Goal: Task Accomplishment & Management: Use online tool/utility

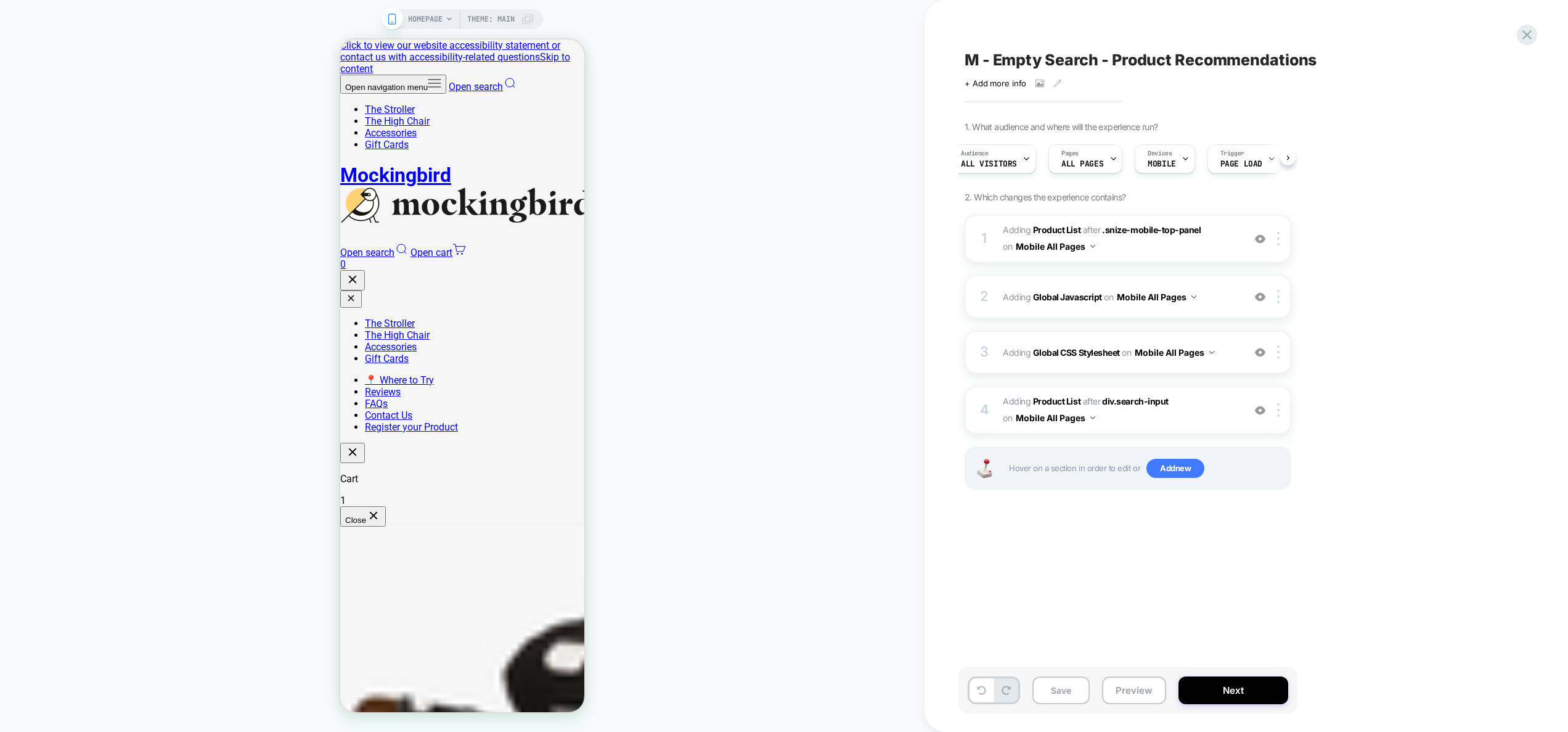
scroll to position [0, 41]
click at [1227, 357] on span "Adding Global CSS Stylesheet on Mobile All Pages" at bounding box center [1120, 352] width 235 height 18
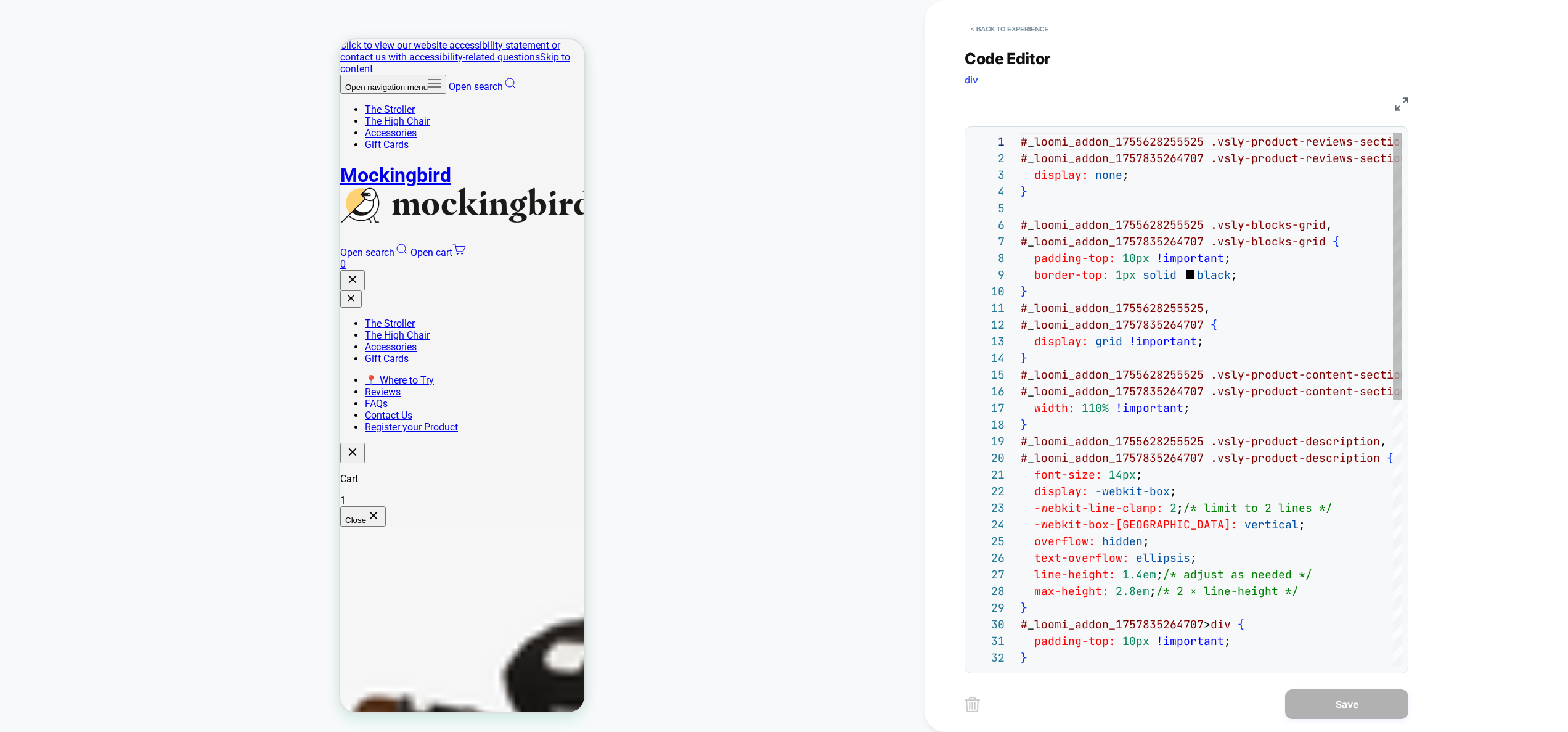
scroll to position [166, 0]
click at [1024, 34] on button "< Back to experience" at bounding box center [1009, 28] width 90 height 19
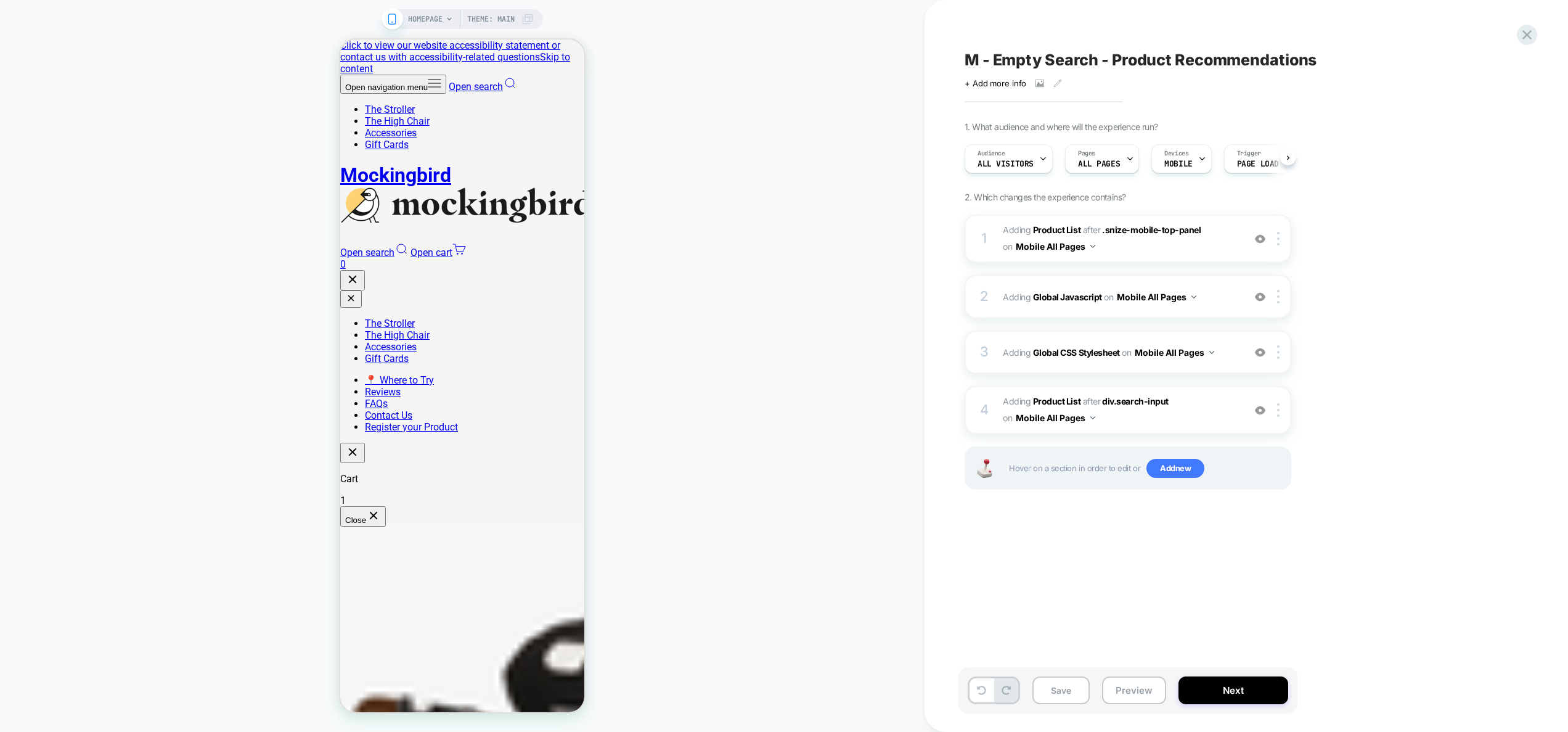
scroll to position [0, 1]
click at [1178, 158] on div "Devices MOBILE" at bounding box center [1177, 159] width 52 height 28
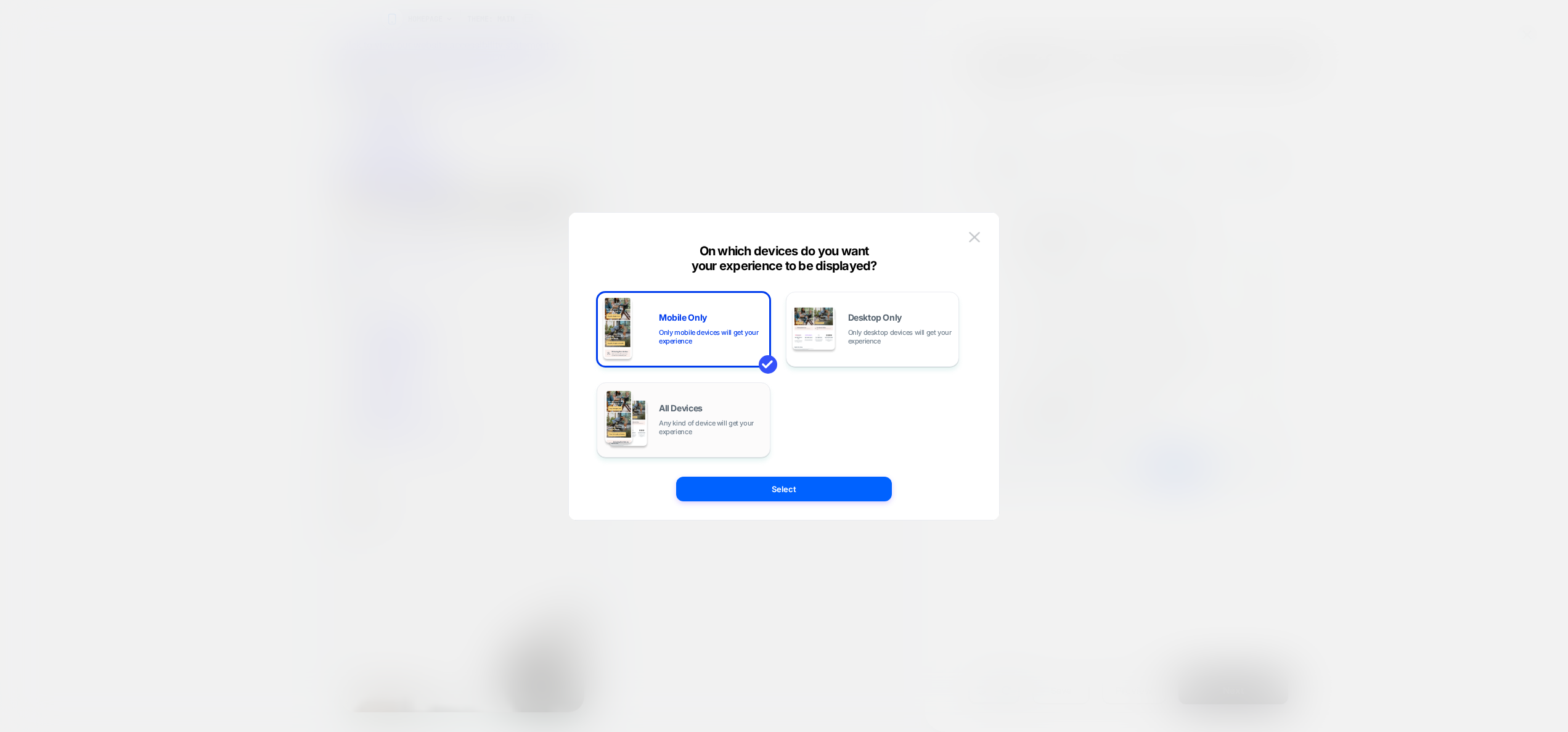
click at [717, 404] on div "All Devices Any kind of device will get your experience" at bounding box center [711, 419] width 105 height 32
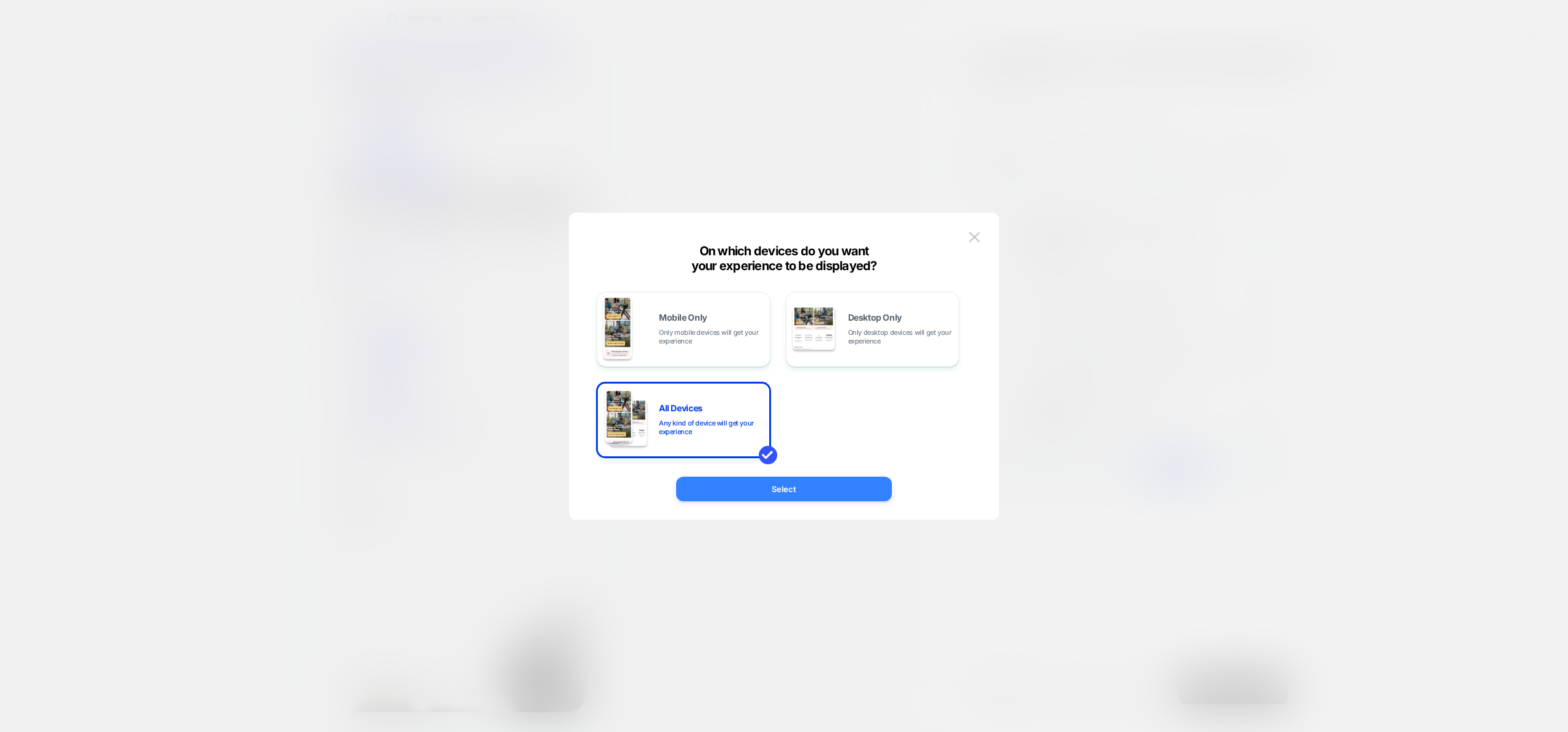
click at [774, 489] on button "Select" at bounding box center [784, 488] width 216 height 24
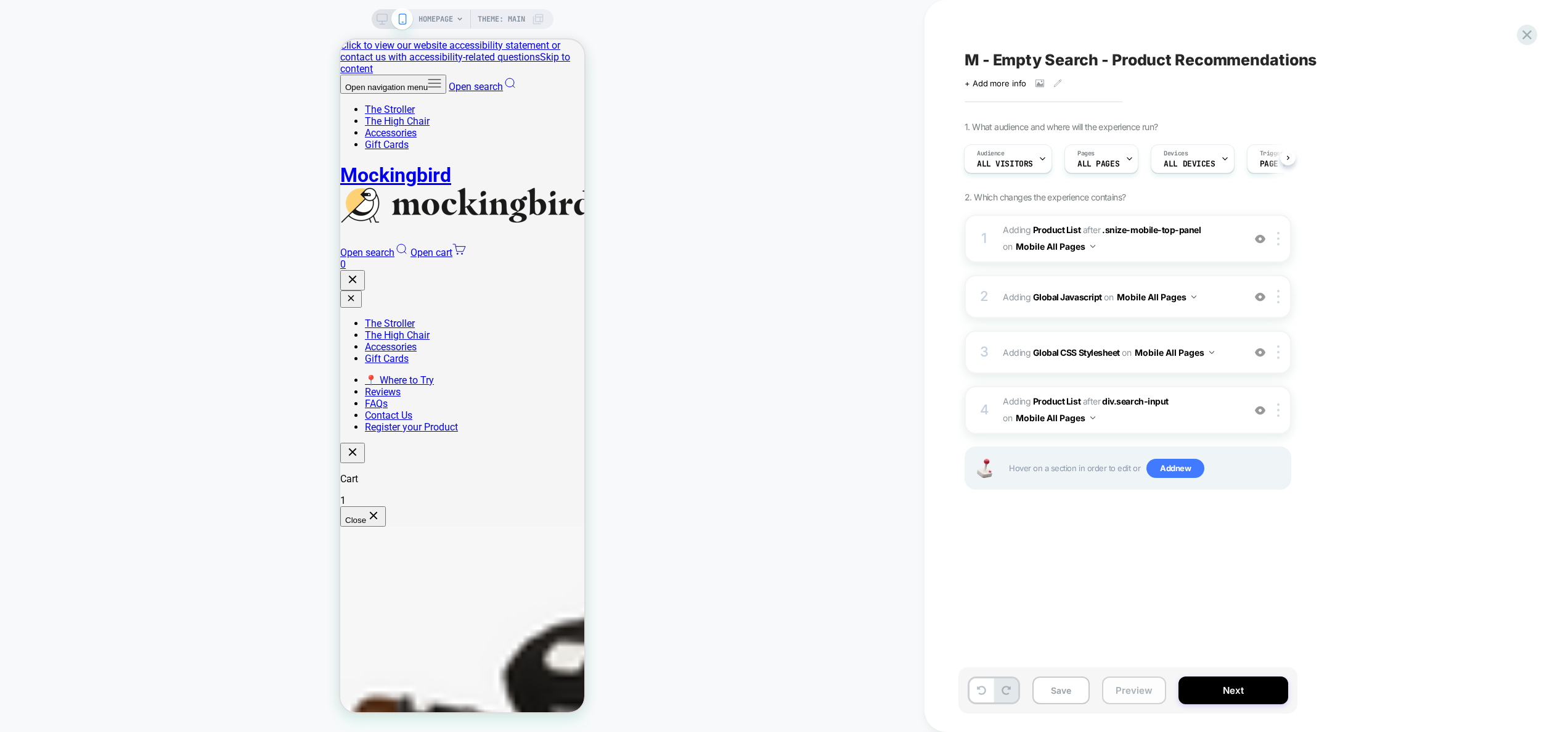
click at [1152, 698] on button "Preview" at bounding box center [1134, 690] width 64 height 28
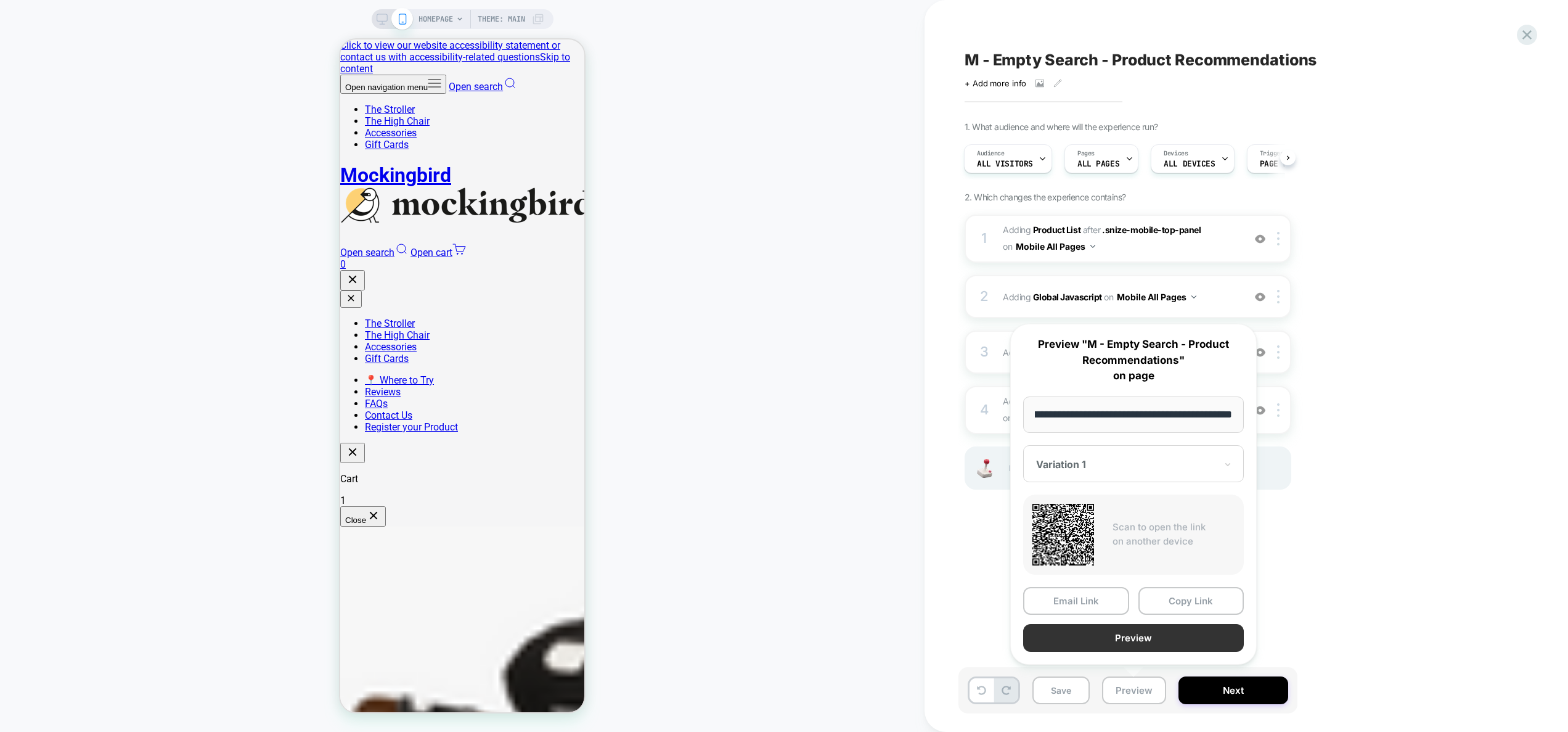
scroll to position [0, 0]
click at [1149, 641] on button "Preview" at bounding box center [1133, 638] width 221 height 28
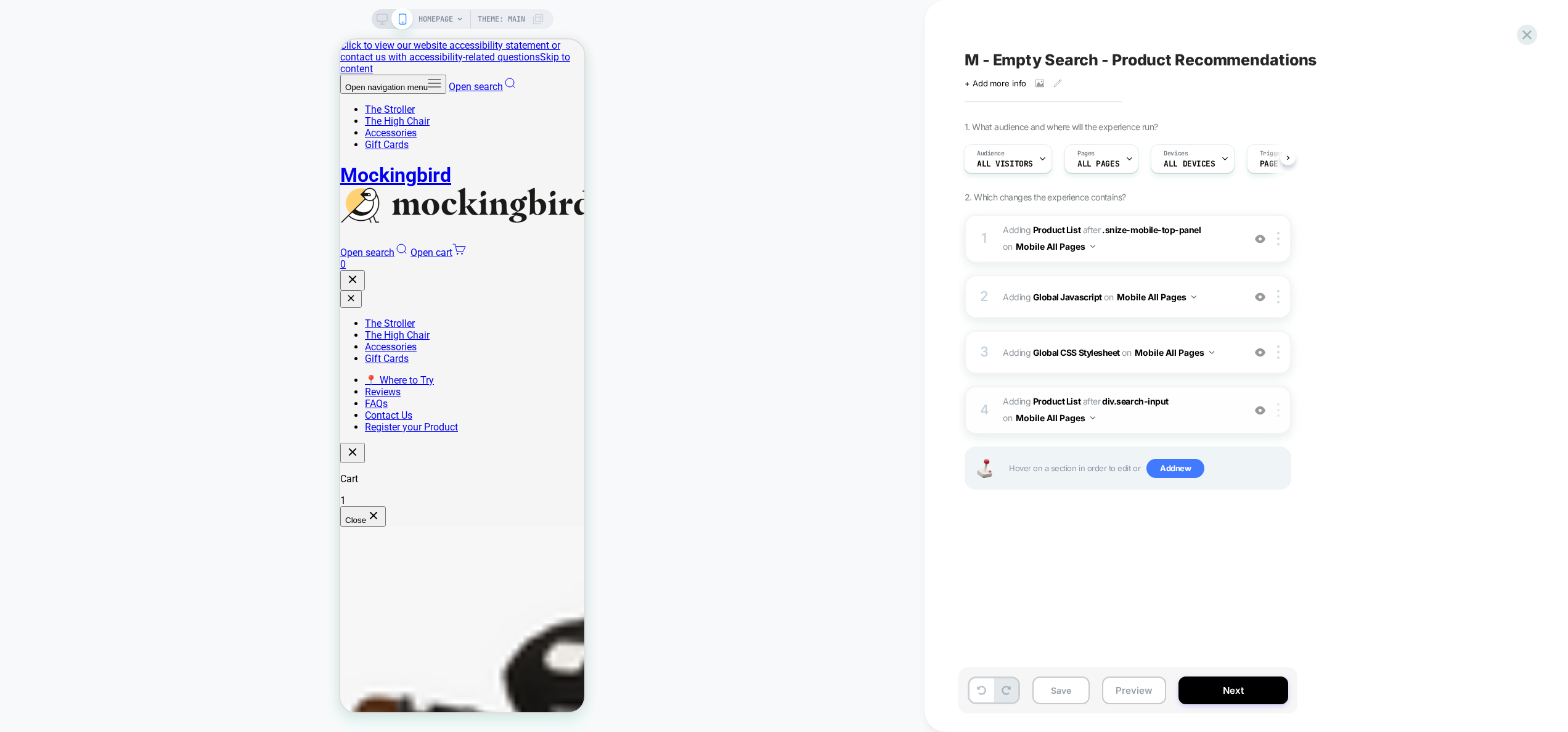
click at [1284, 410] on div at bounding box center [1280, 410] width 20 height 14
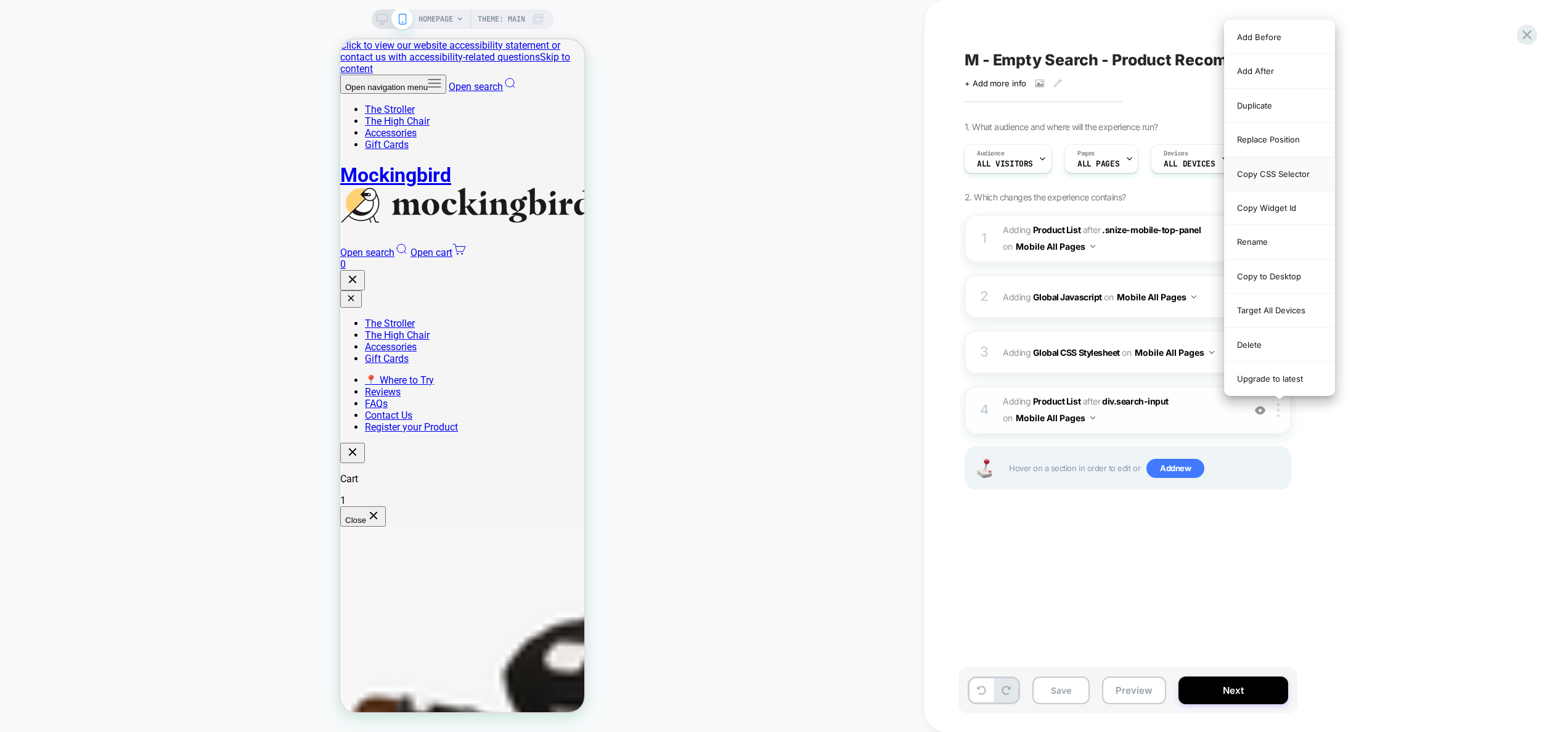
click at [1287, 175] on div "Copy CSS Selector" at bounding box center [1279, 174] width 110 height 34
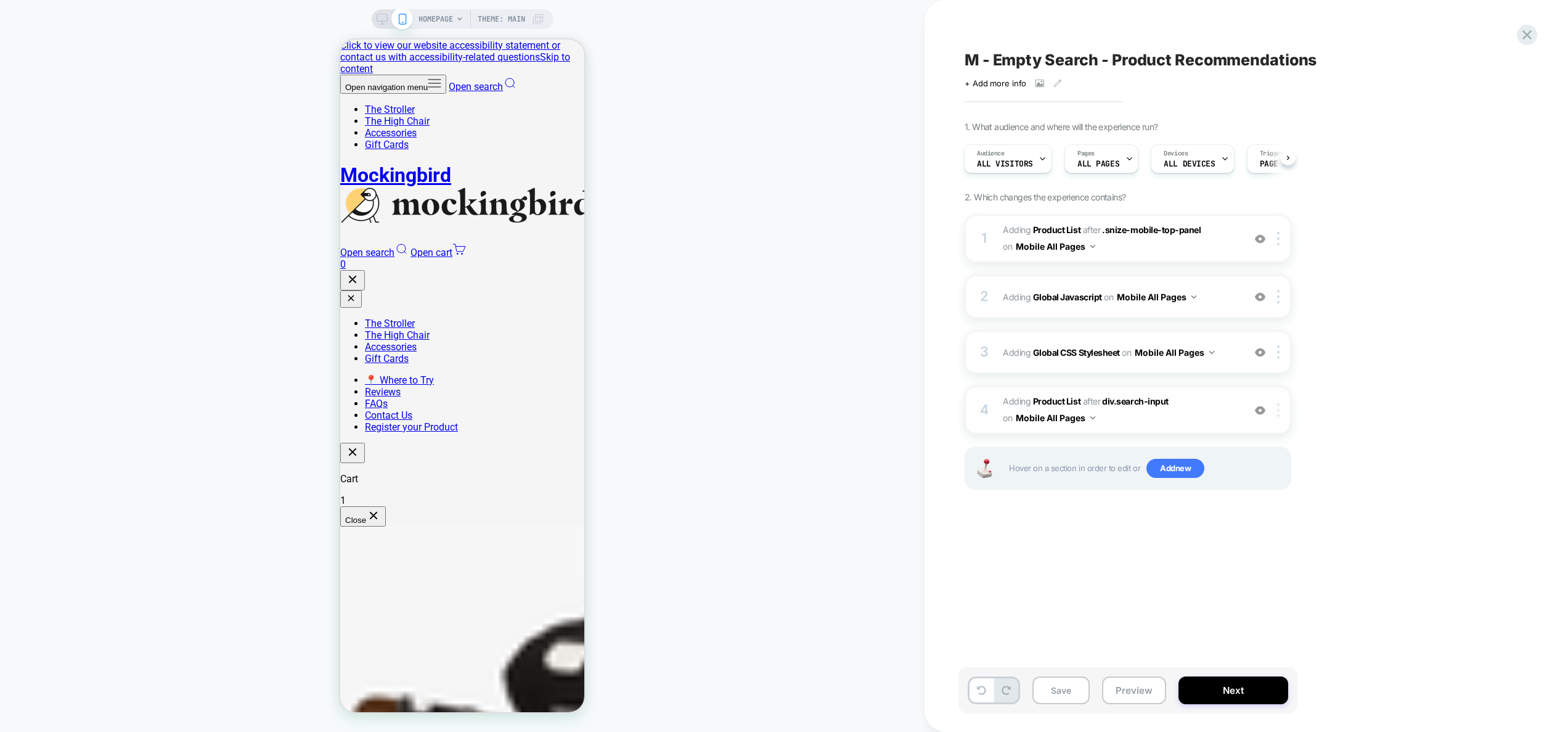
click at [1281, 409] on div at bounding box center [1280, 410] width 20 height 14
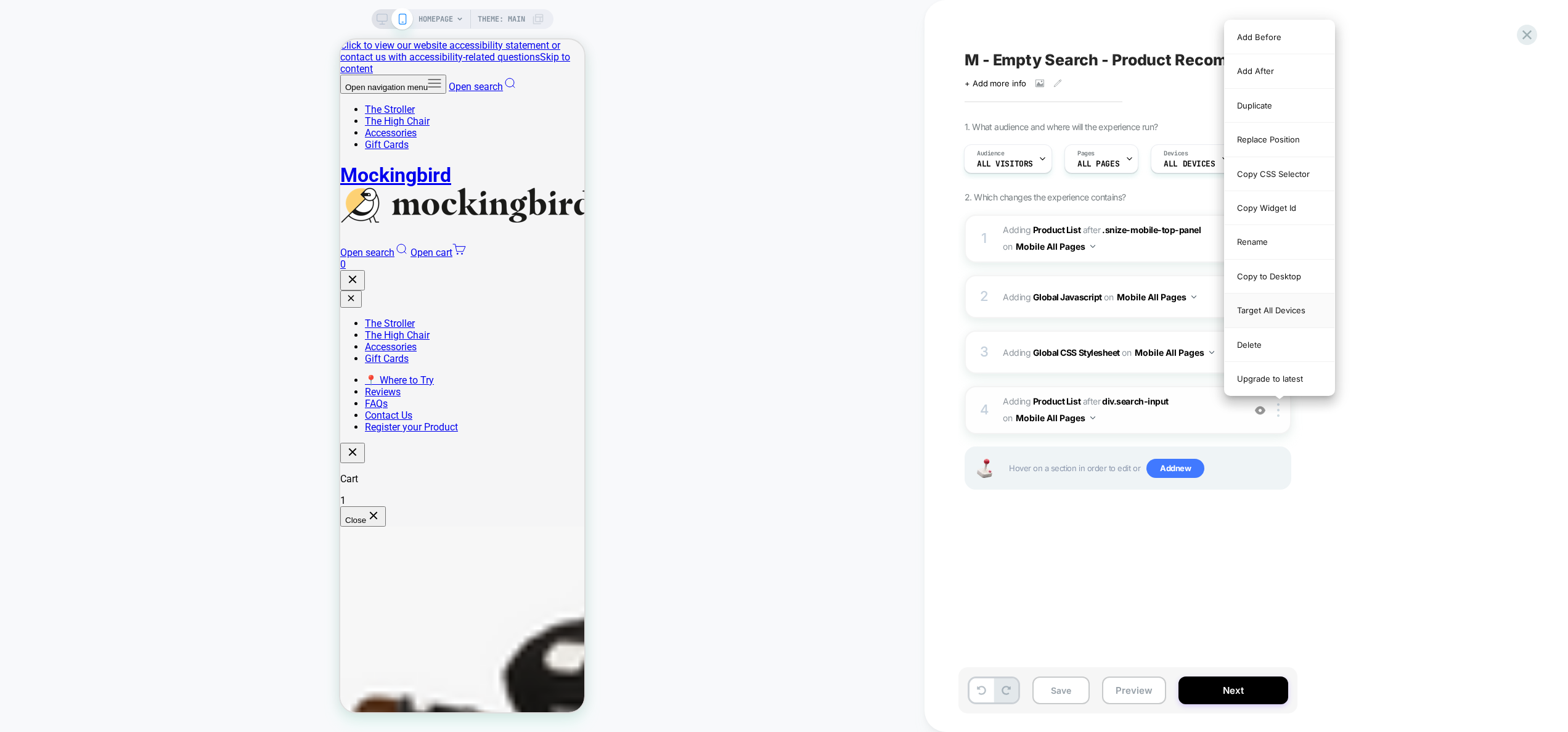
click at [1287, 308] on div "Target All Devices" at bounding box center [1279, 311] width 110 height 34
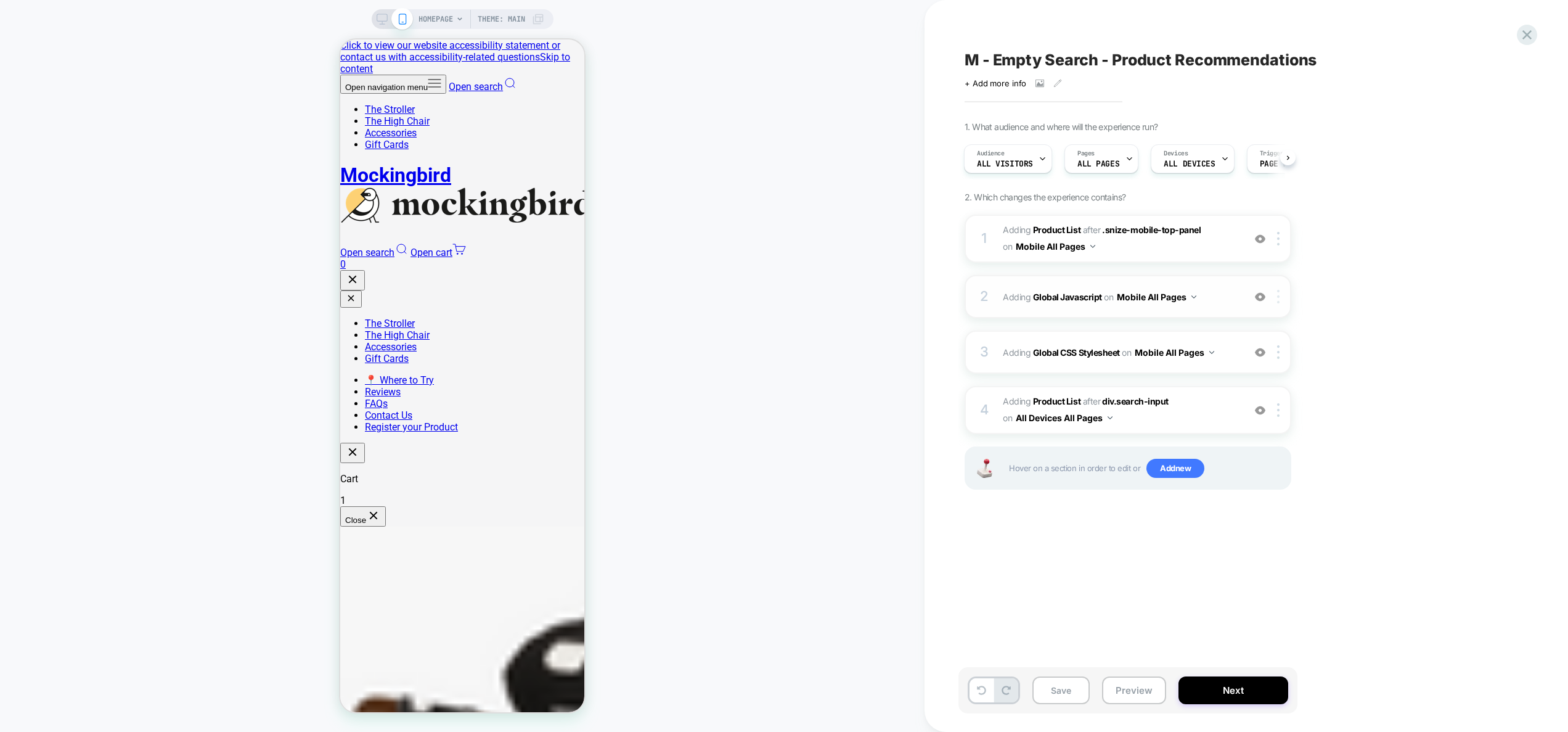
click at [1277, 298] on img at bounding box center [1278, 297] width 3 height 14
click at [1269, 428] on div "Target All Devices" at bounding box center [1279, 429] width 110 height 34
click at [1122, 694] on button "Preview" at bounding box center [1134, 690] width 64 height 28
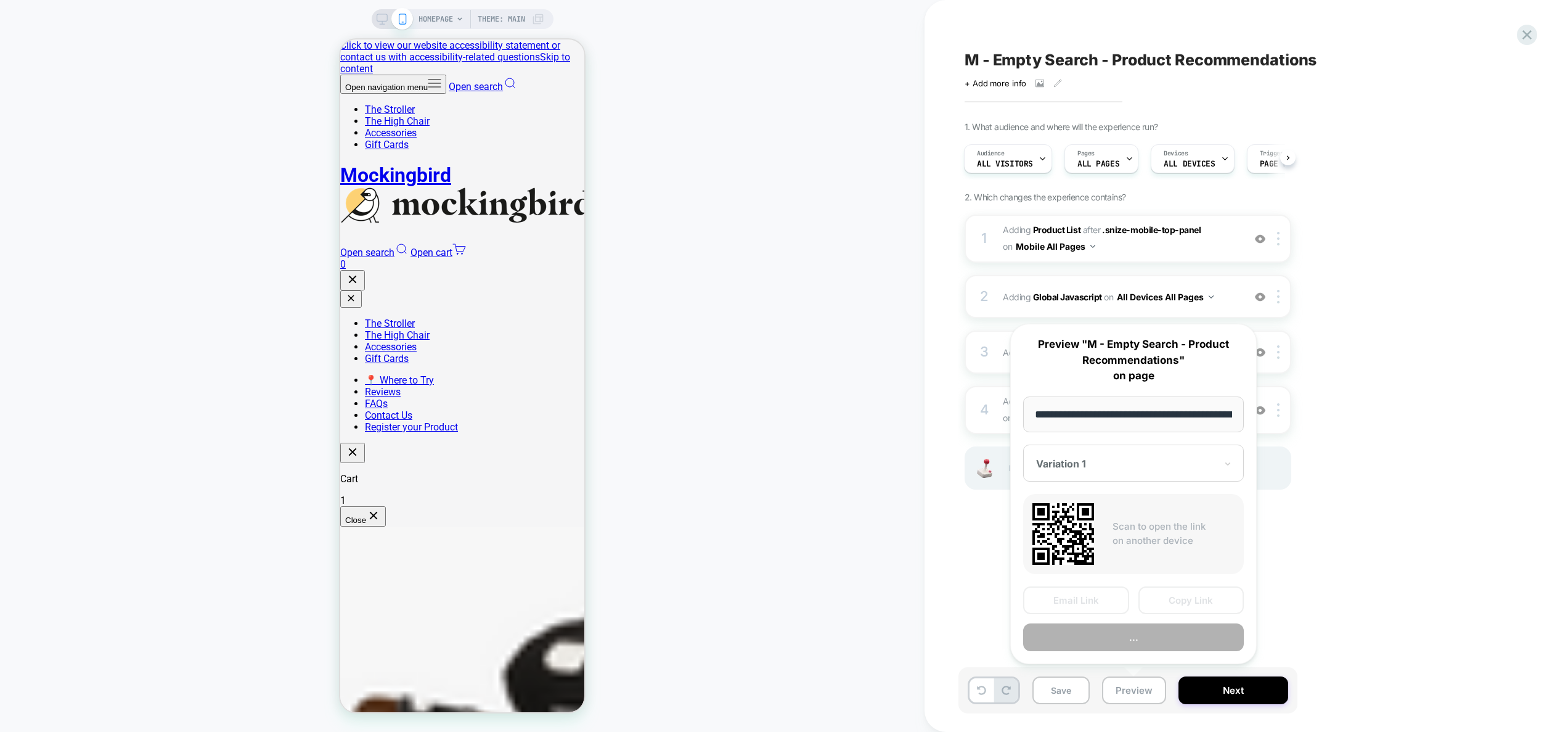
scroll to position [0, 50]
click at [1141, 634] on button "Preview" at bounding box center [1133, 638] width 221 height 28
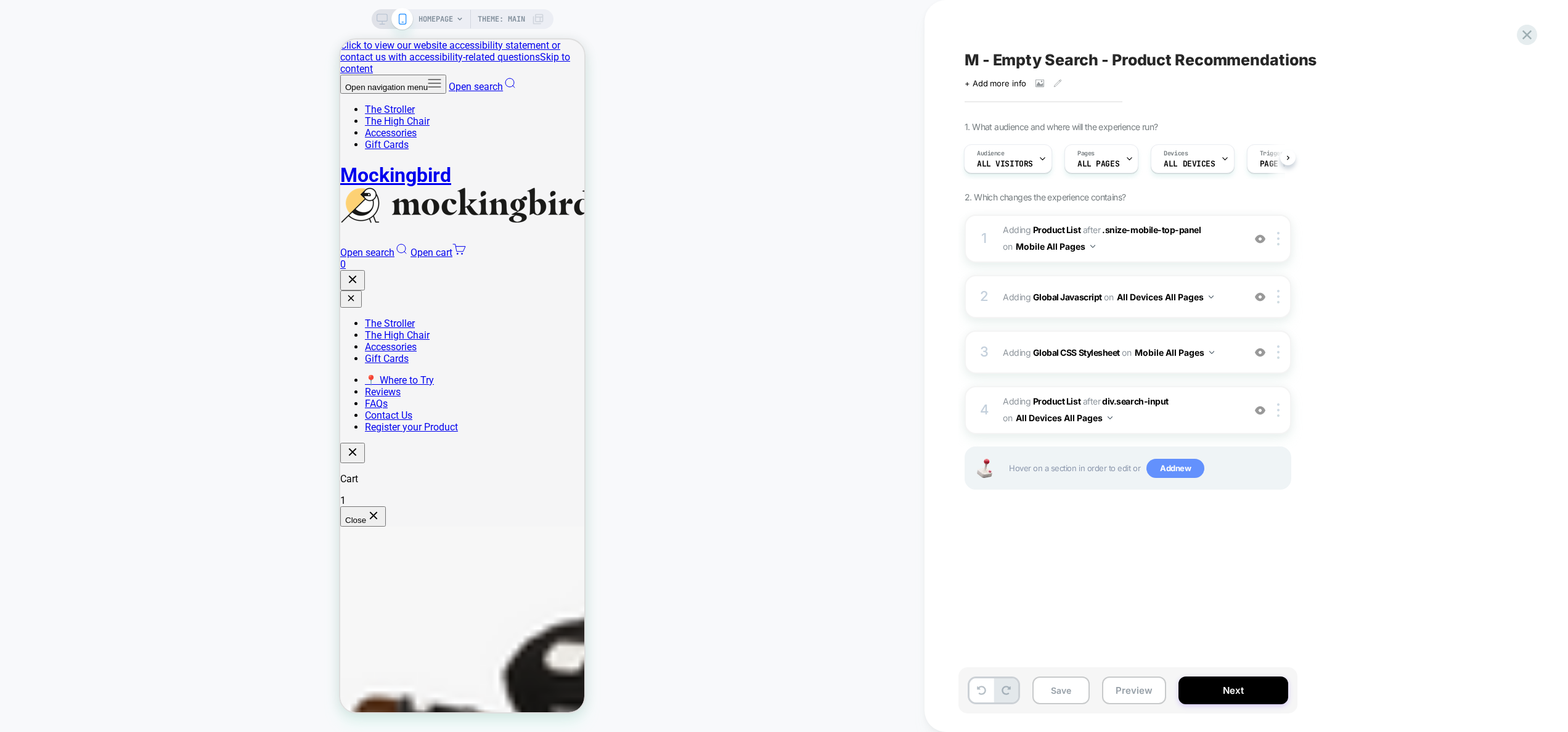
click at [1184, 473] on span "Add new" at bounding box center [1175, 468] width 58 height 19
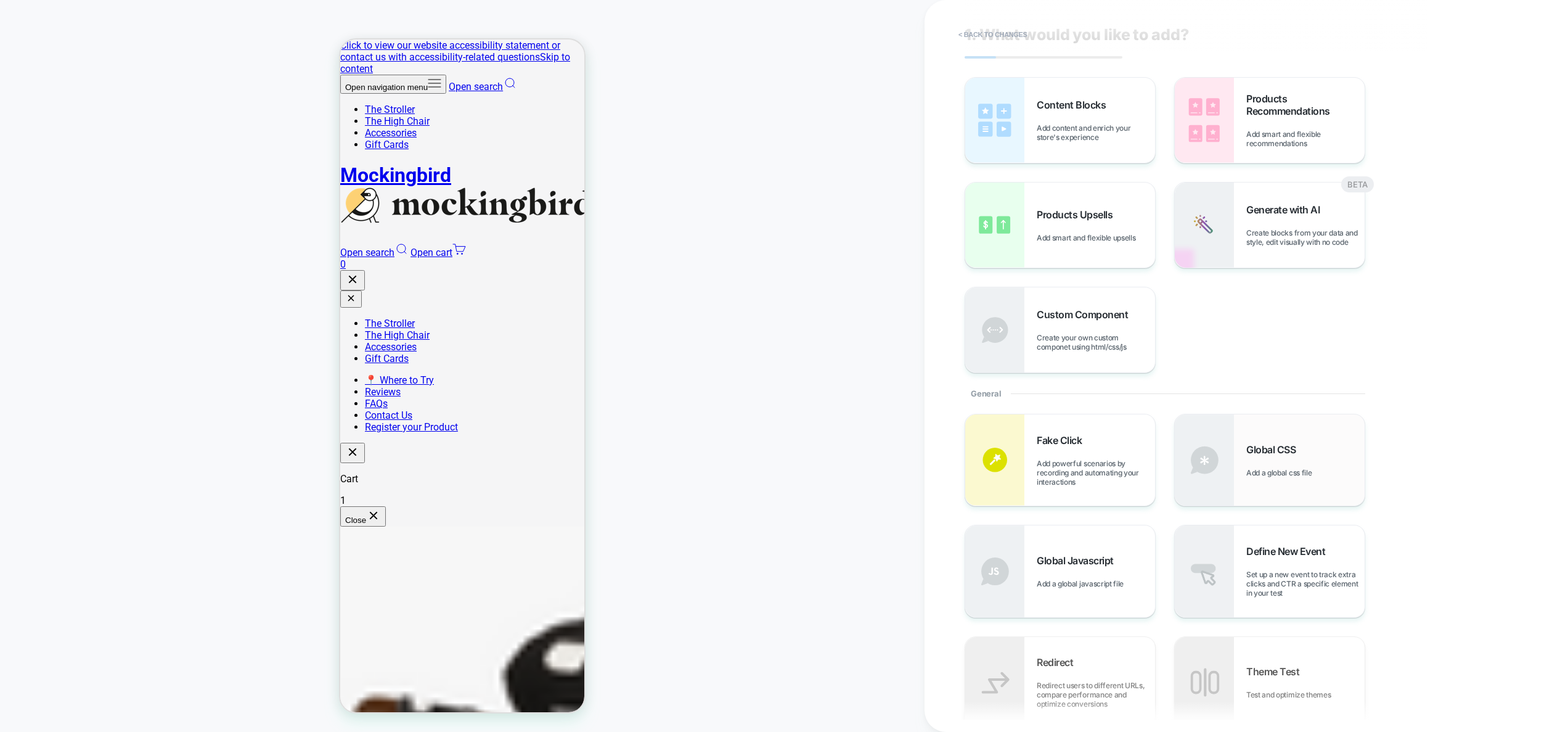
scroll to position [24, 0]
click at [1275, 457] on div "Global CSS Add a global css file" at bounding box center [1305, 460] width 119 height 34
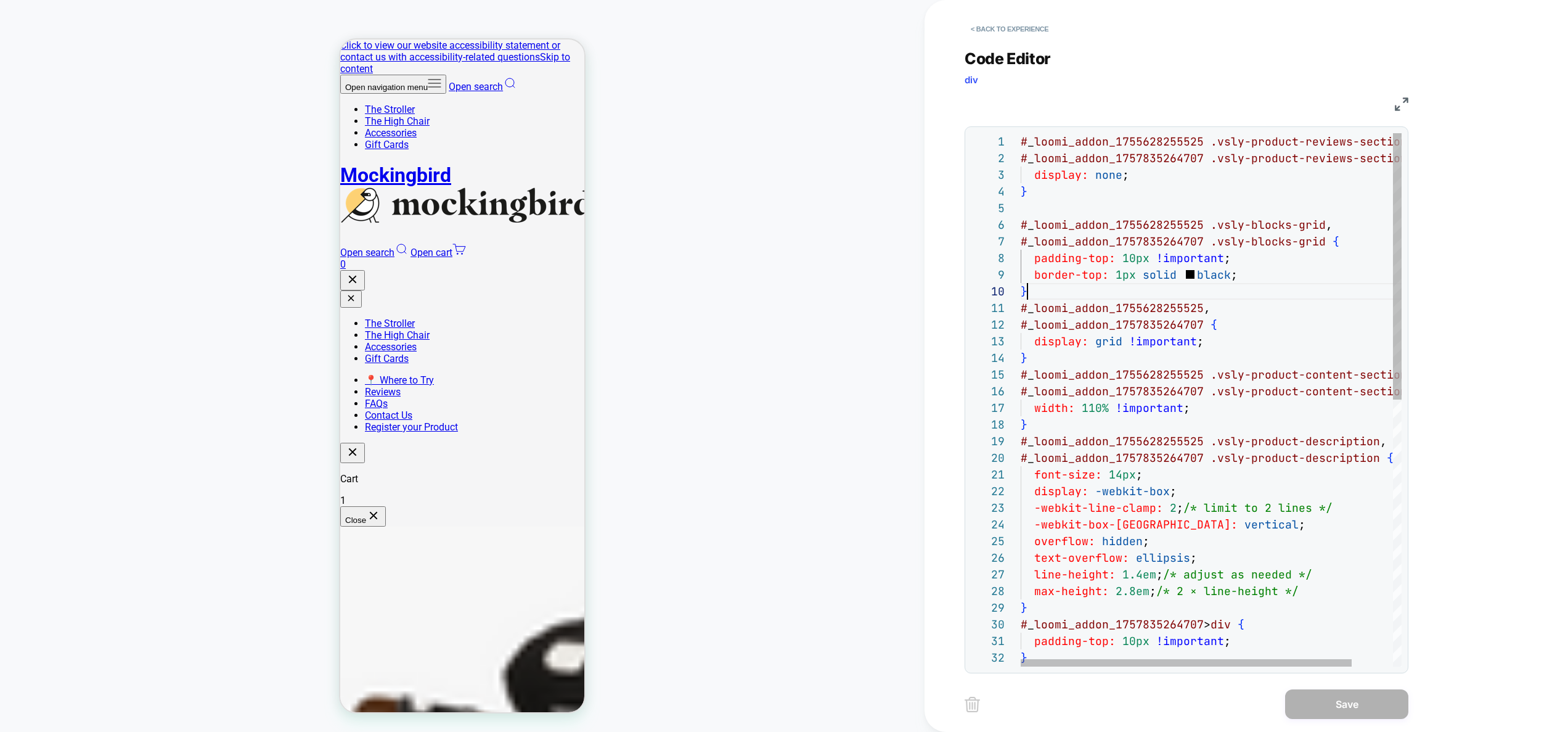
scroll to position [150, 7]
click at [1199, 293] on div "# _ loomi_addon_1755628255525 .vsly-product-reviews-section , # _ loomi_addon_1…" at bounding box center [1235, 666] width 428 height 1066
click at [1045, 31] on button "< Back to experience" at bounding box center [1009, 28] width 90 height 19
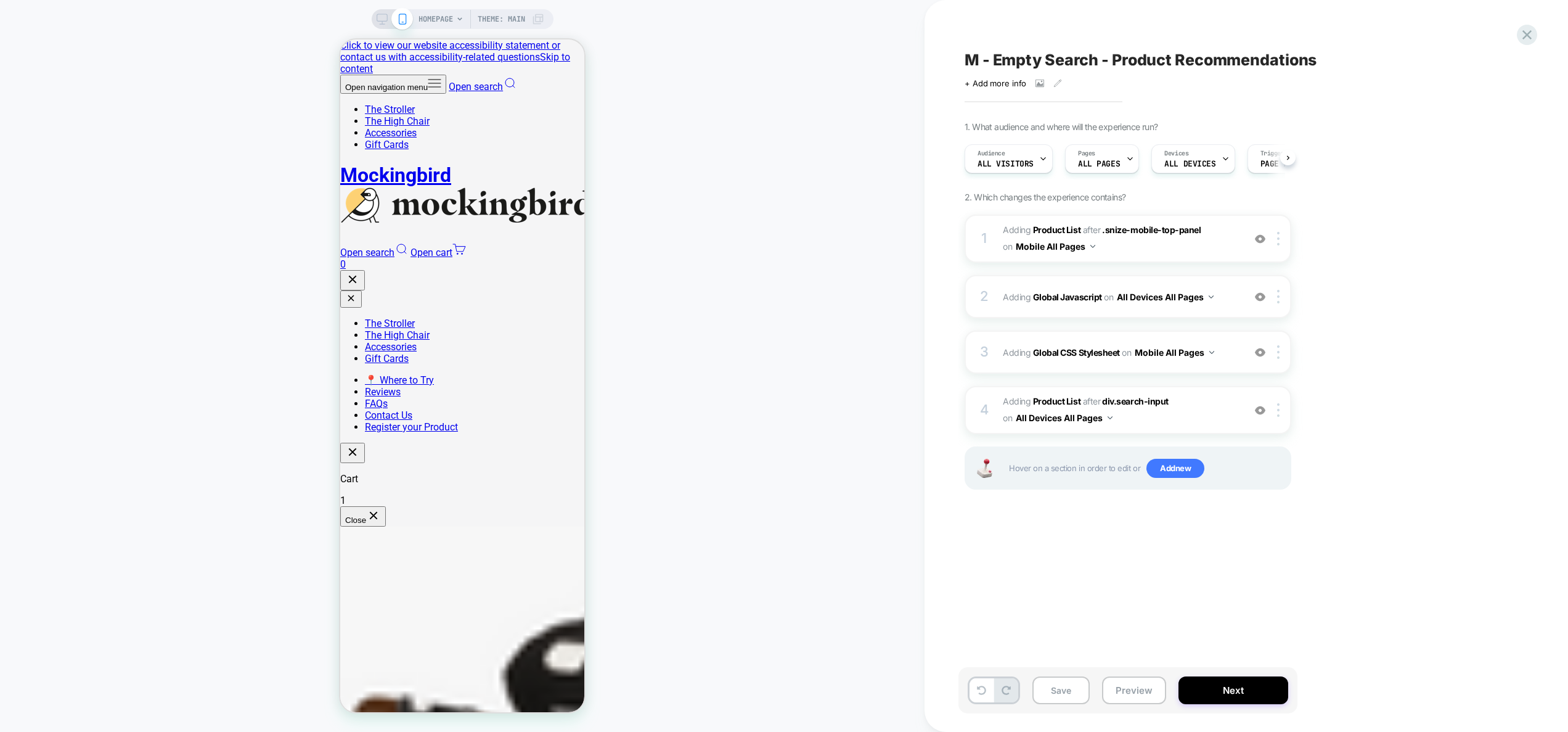
scroll to position [0, 1]
click at [1187, 473] on span "Add new" at bounding box center [1175, 468] width 58 height 19
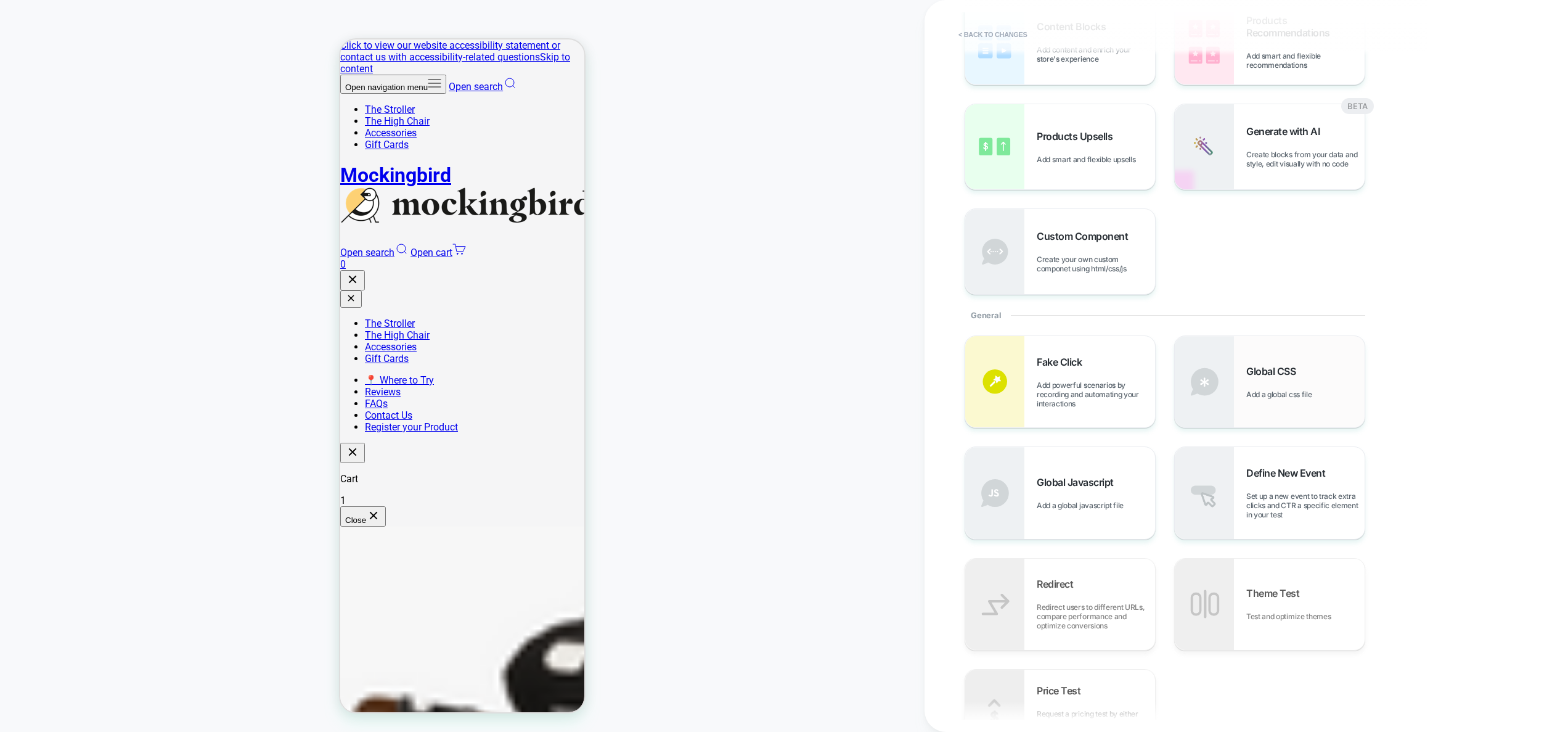
scroll to position [117, 0]
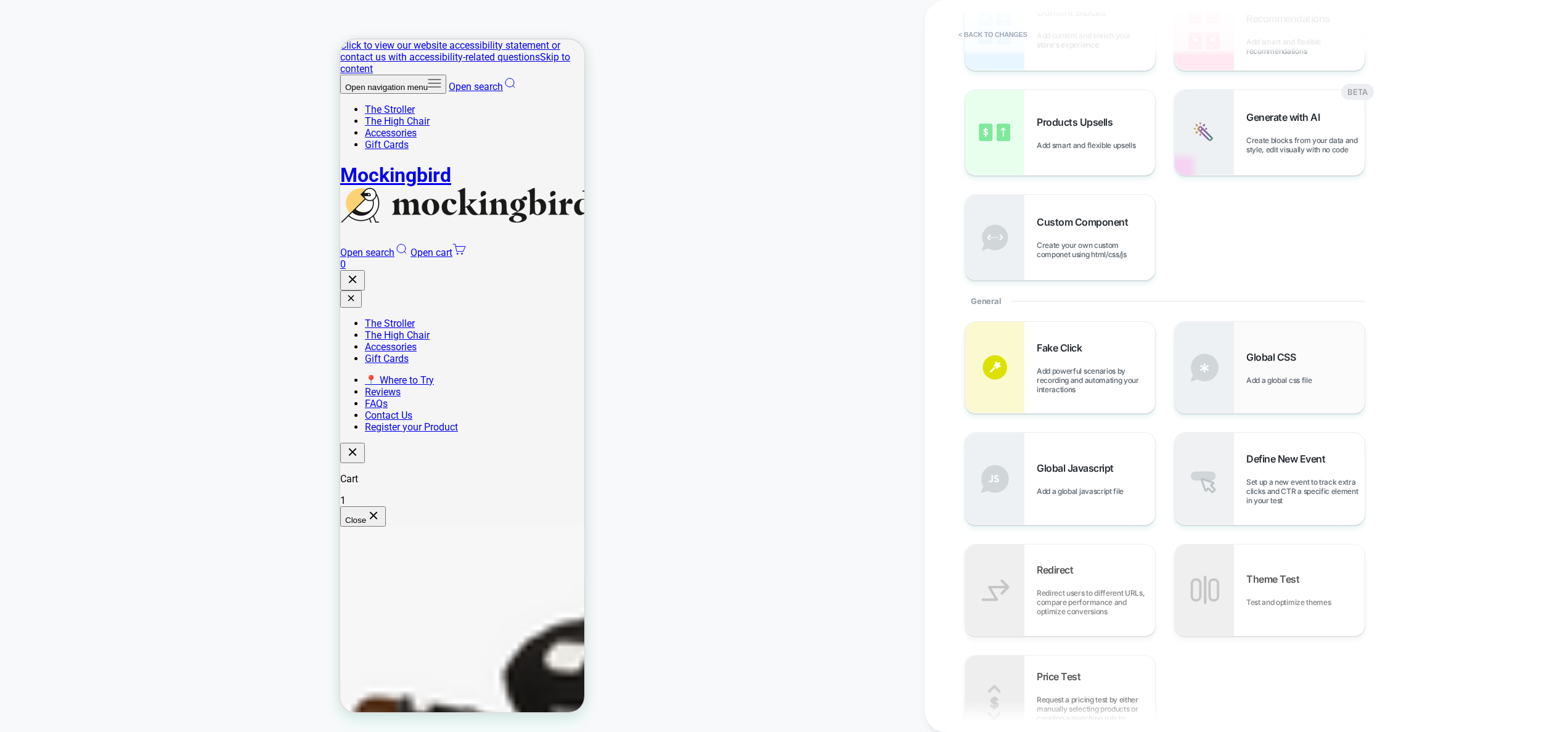
click at [1291, 343] on div "Global CSS Add a global css file" at bounding box center [1269, 367] width 190 height 91
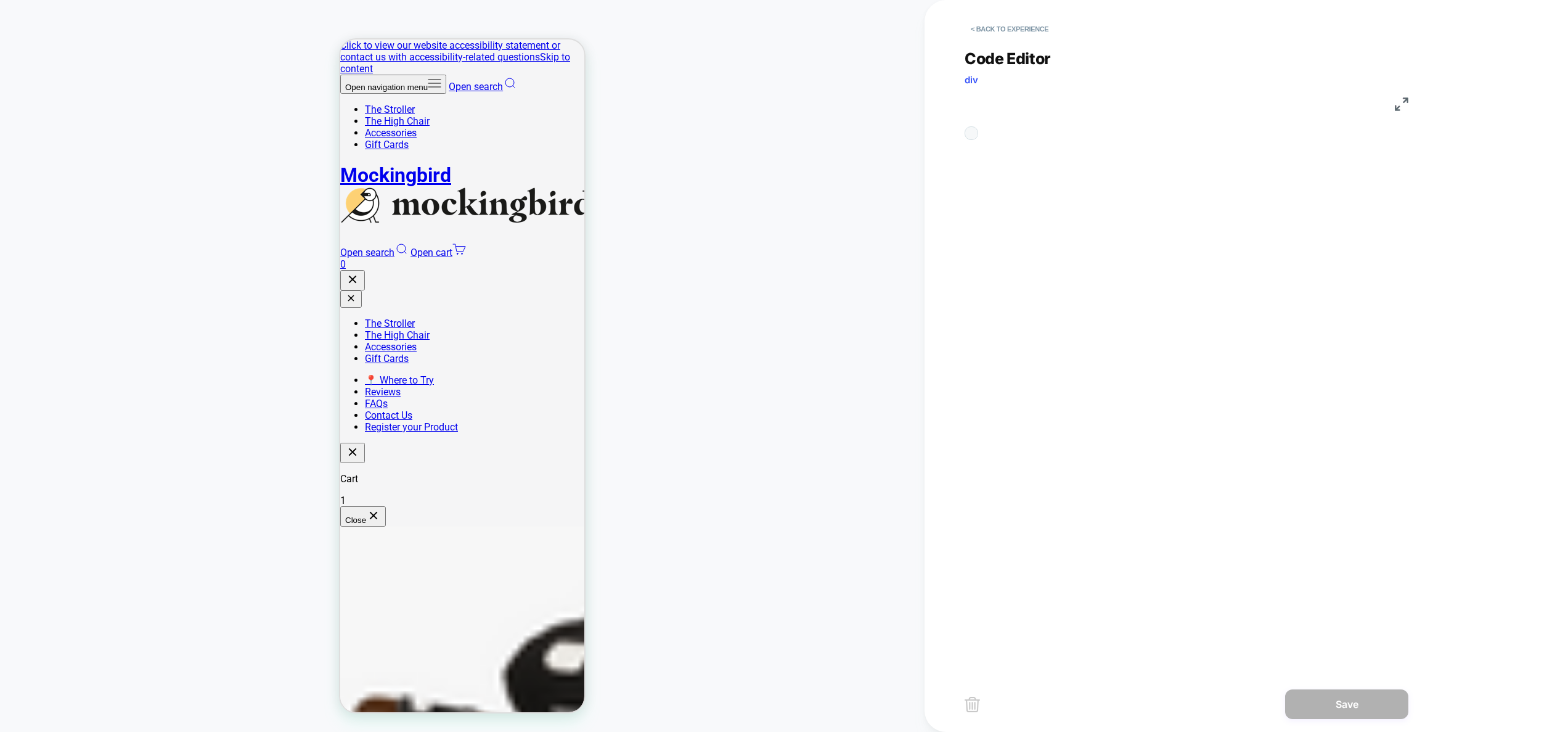
scroll to position [166, 0]
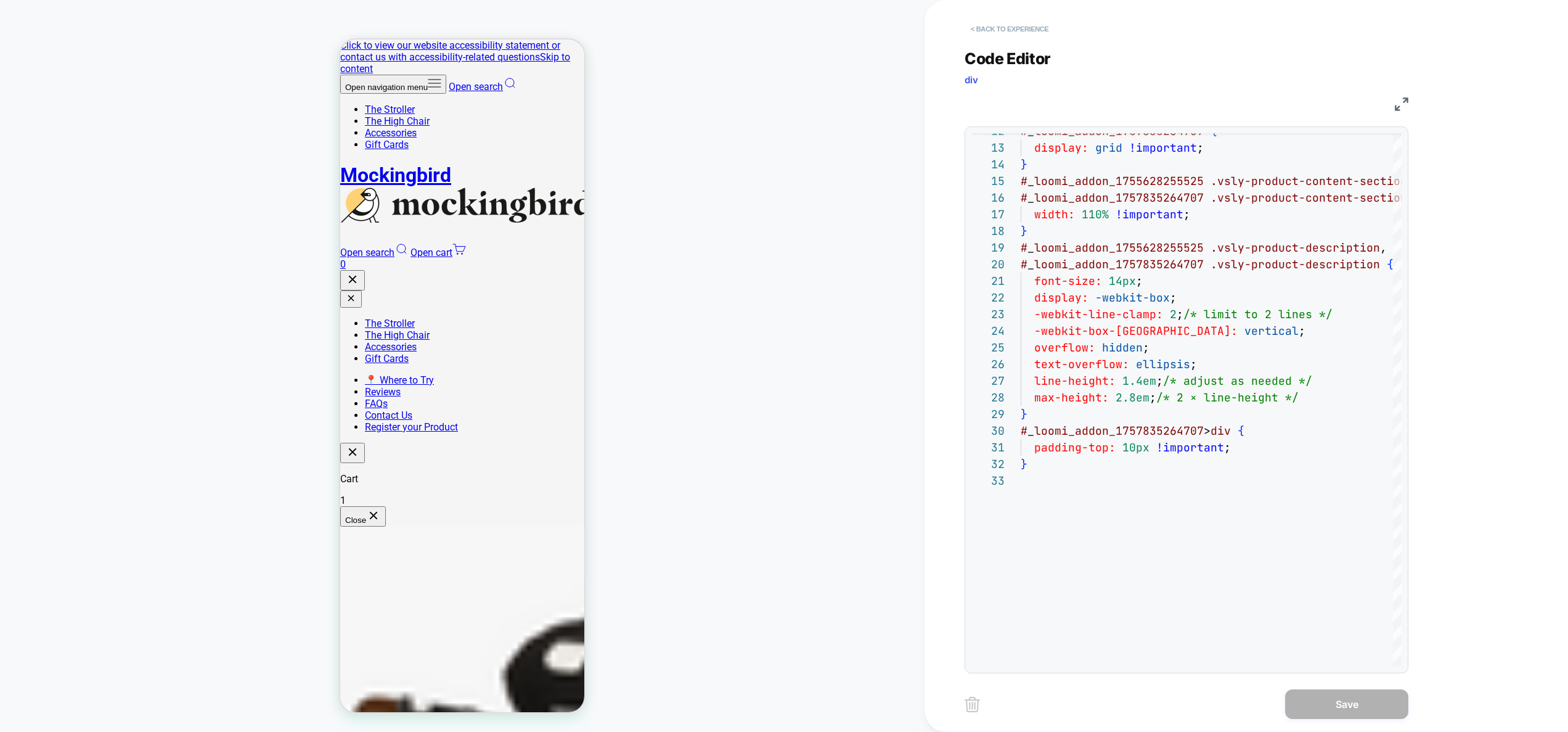
click at [1027, 29] on button "< Back to experience" at bounding box center [1009, 28] width 90 height 19
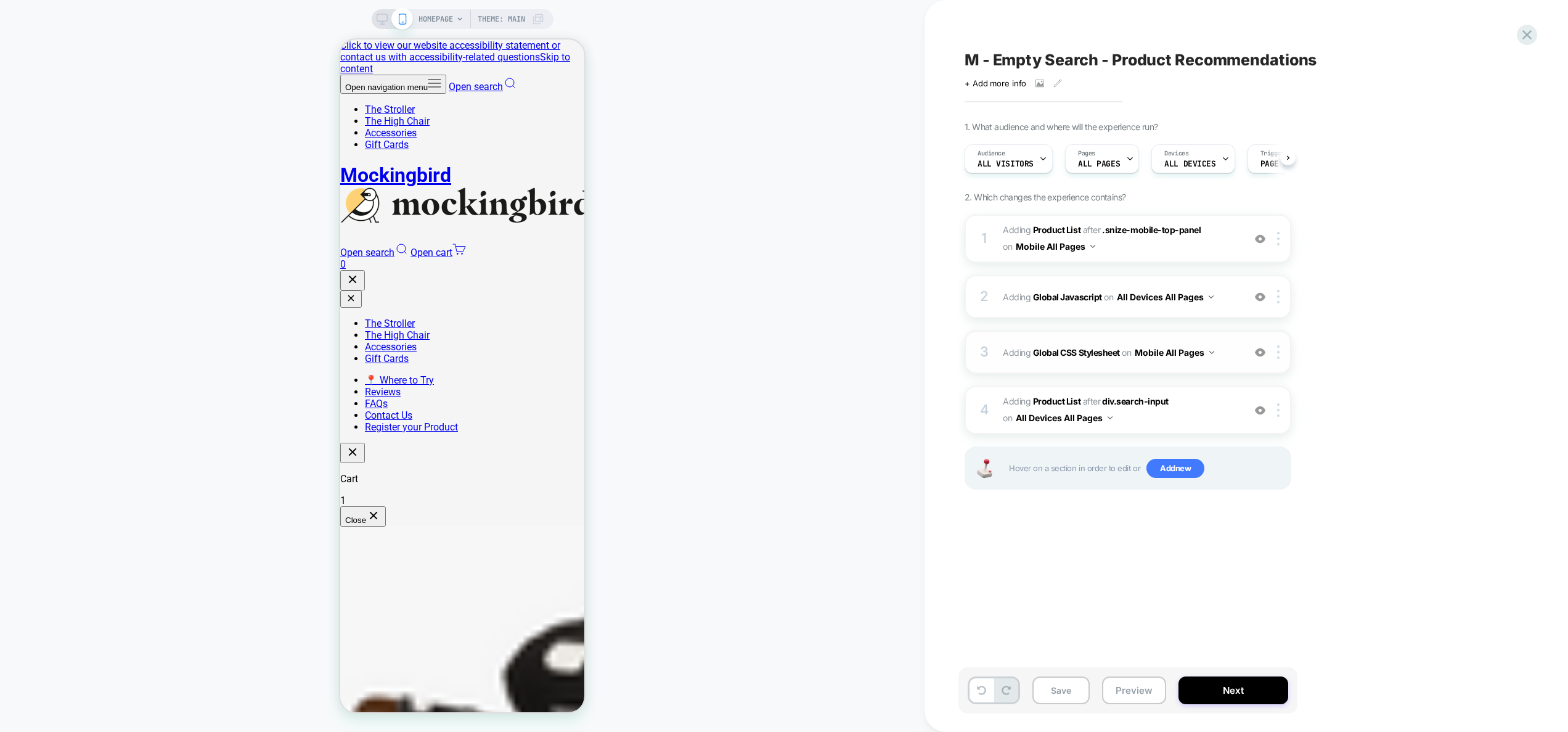
scroll to position [0, 1]
click at [1180, 353] on button "Mobile All Pages" at bounding box center [1174, 352] width 80 height 18
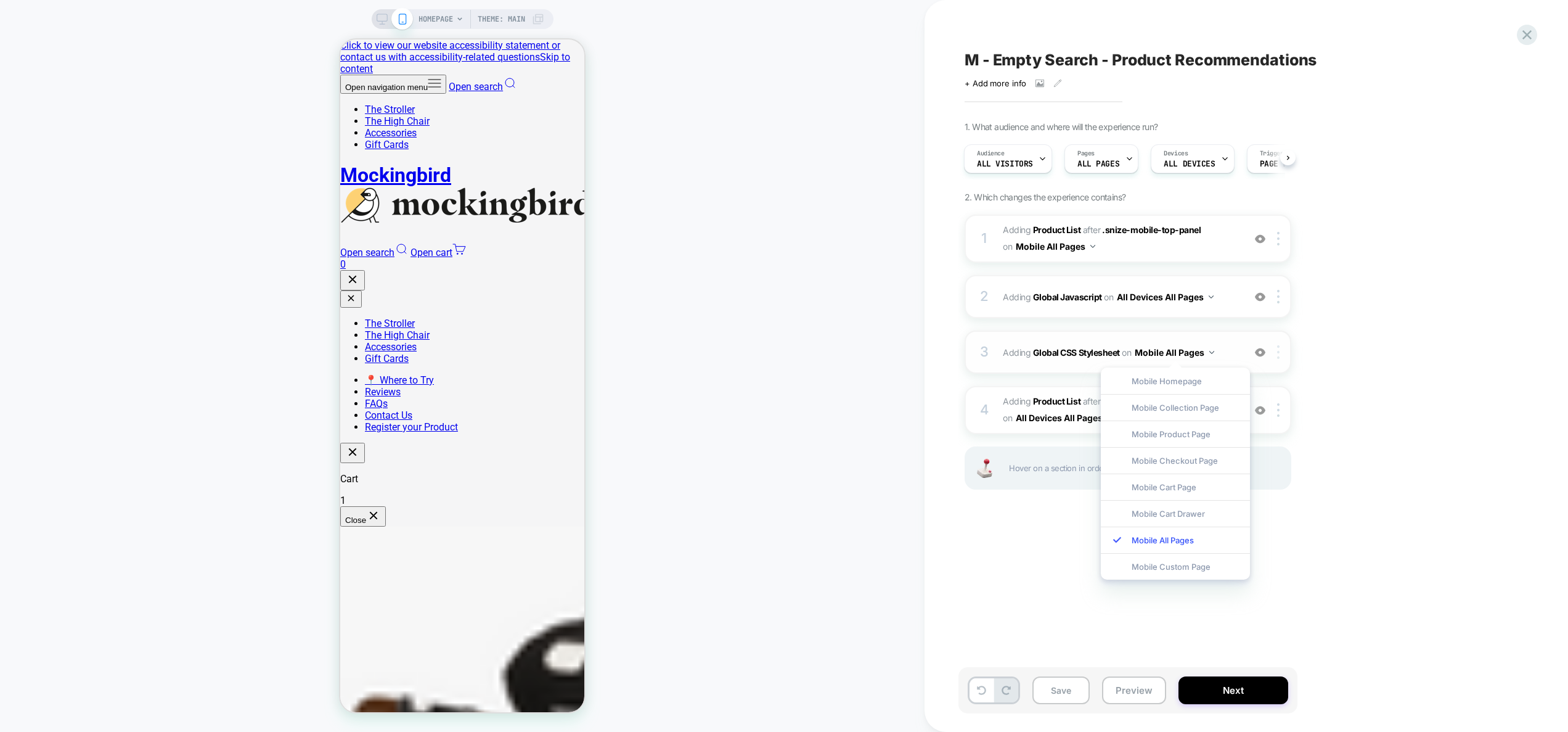
click at [1282, 348] on div at bounding box center [1280, 352] width 20 height 14
click at [1297, 483] on div "Target All Devices" at bounding box center [1279, 485] width 110 height 34
click at [1315, 571] on div "M - Empty Search - Product Recommendations Click to view images Click to edit e…" at bounding box center [1189, 366] width 462 height 708
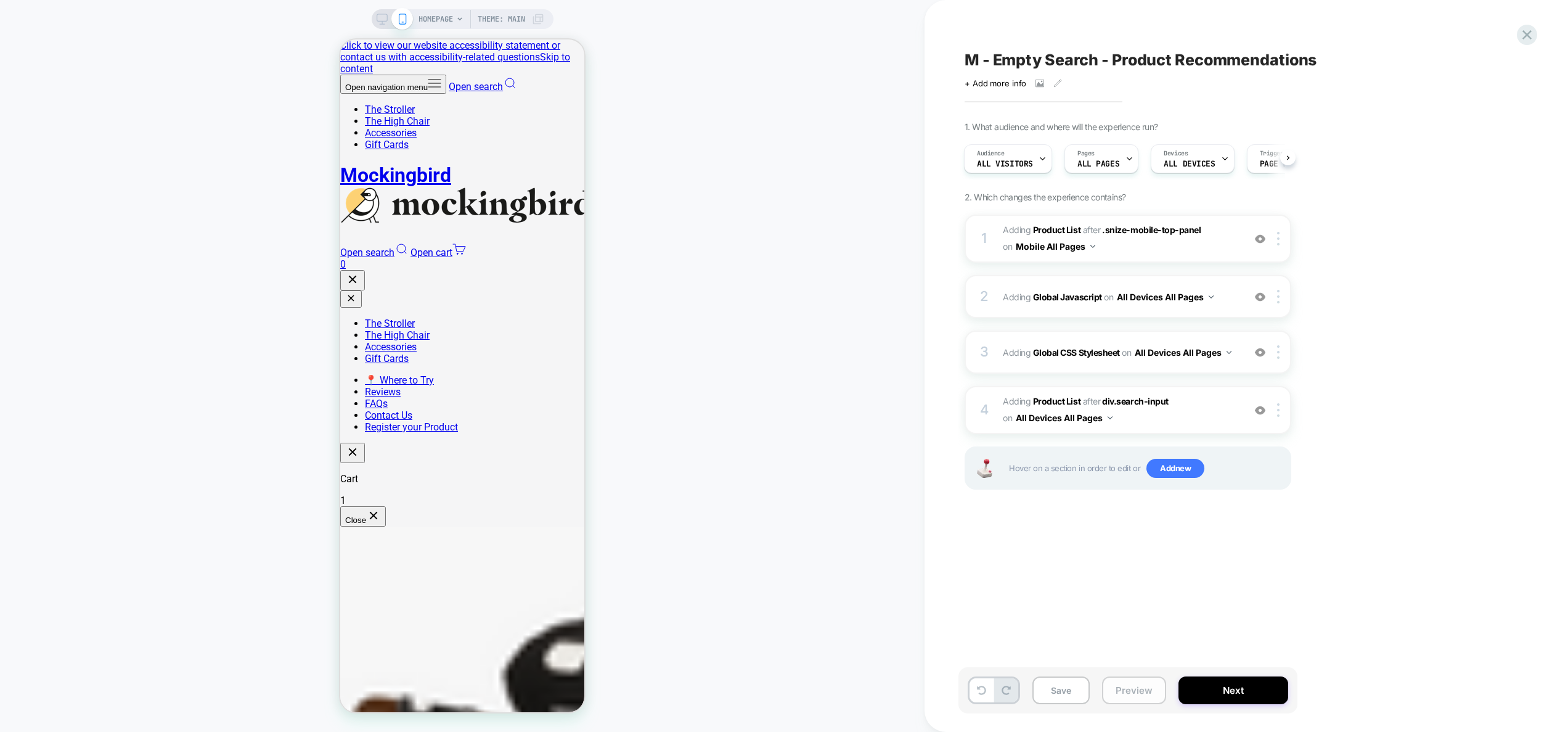
click at [1141, 696] on button "Preview" at bounding box center [1134, 690] width 64 height 28
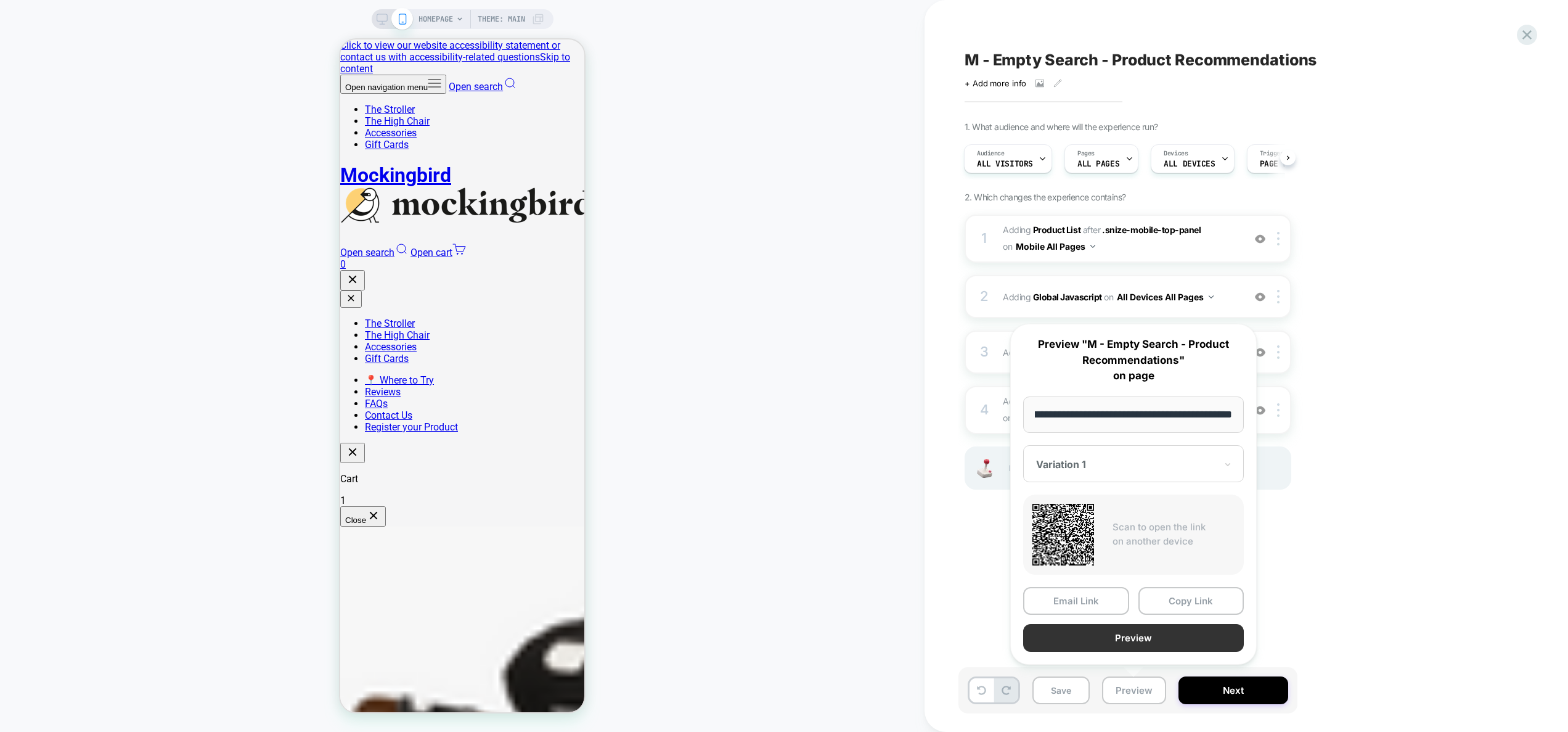
scroll to position [0, 0]
click at [1150, 637] on button "Preview" at bounding box center [1133, 638] width 221 height 28
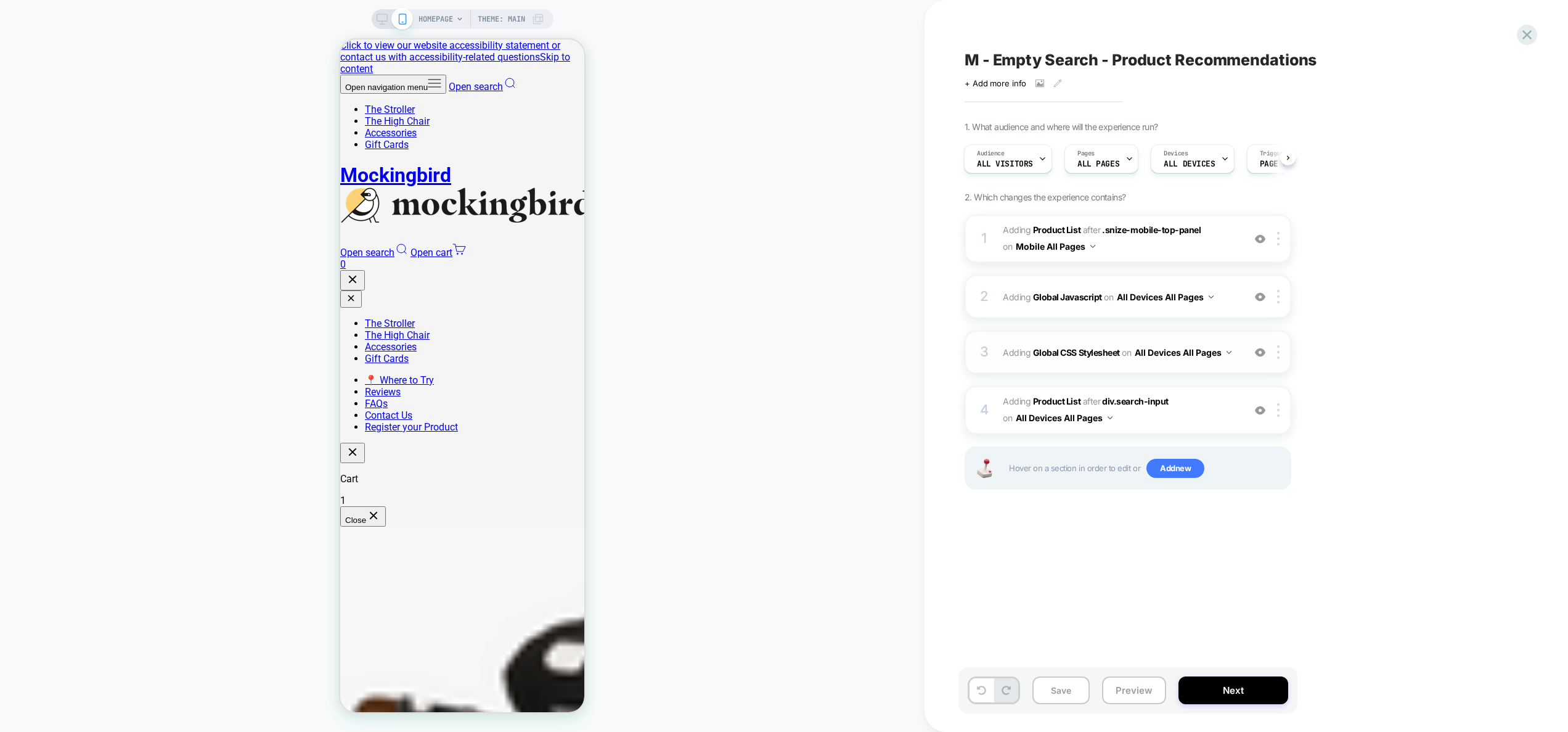
click at [1119, 369] on div "3 Adding Global CSS Stylesheet on All Devices All Pages Add Before Add After Ta…" at bounding box center [1128, 352] width 327 height 43
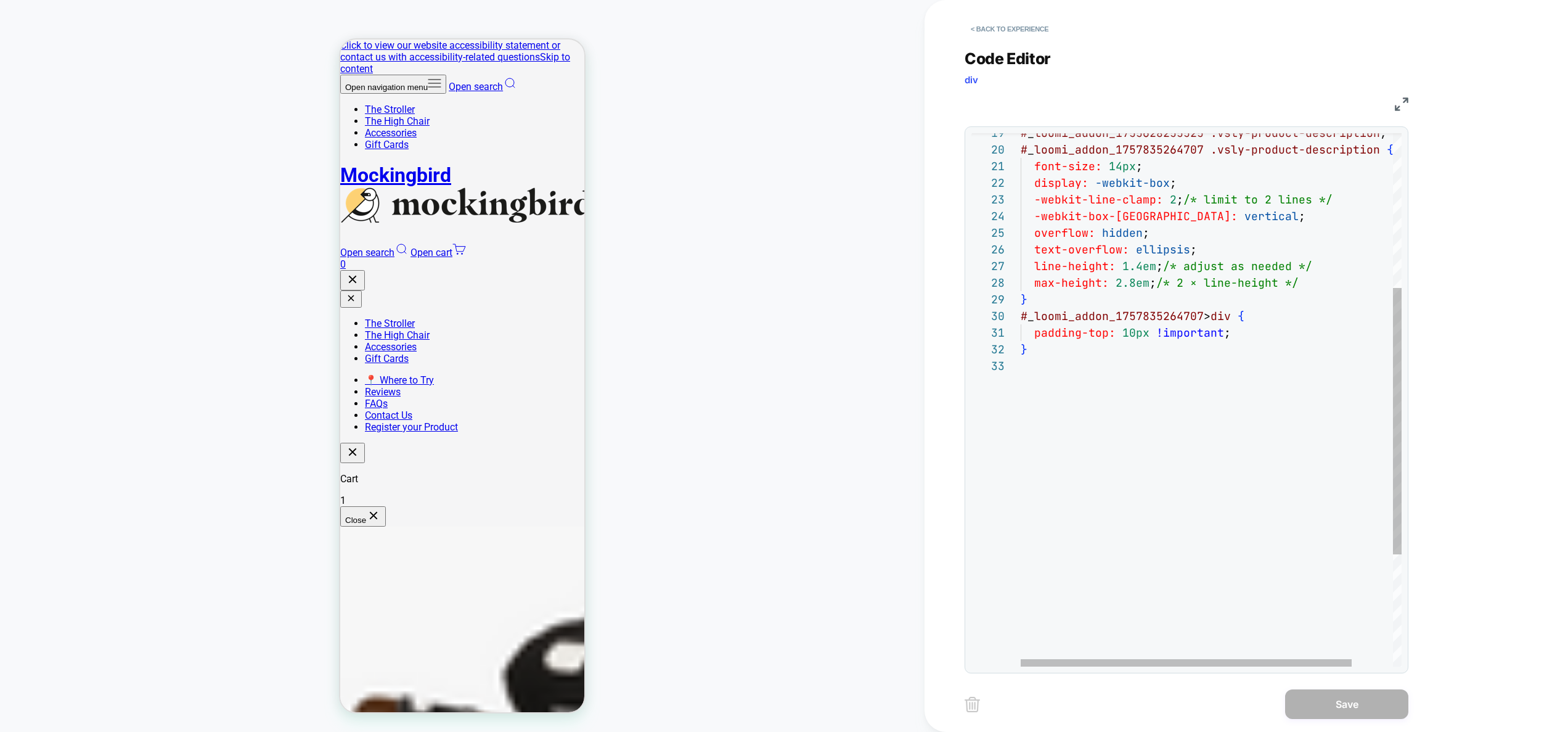
click at [1140, 536] on div "# _ loomi_addon_1755628255525 .vsly-product-description , # _ loomi_addon_17578…" at bounding box center [1235, 358] width 428 height 1066
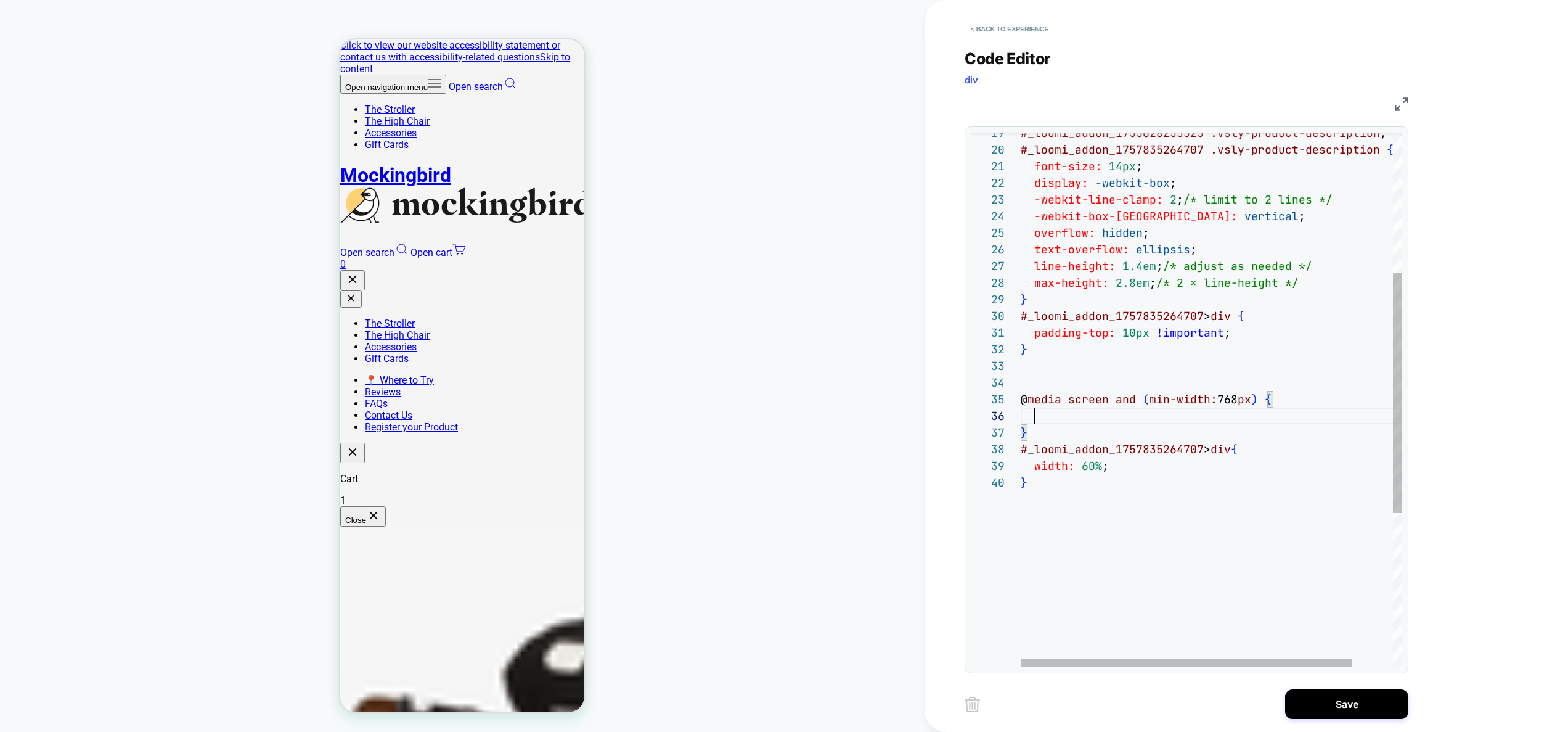
scroll to position [83, 14]
click at [1021, 449] on div "# _ loomi_addon_1755628255525 .vsly-product-description , # _ loomi_addon_17578…" at bounding box center [1235, 416] width 428 height 1183
click at [1062, 418] on div "# _ loomi_addon_1755628255525 .vsly-product-description , # _ loomi_addon_17578…" at bounding box center [1235, 399] width 428 height 1149
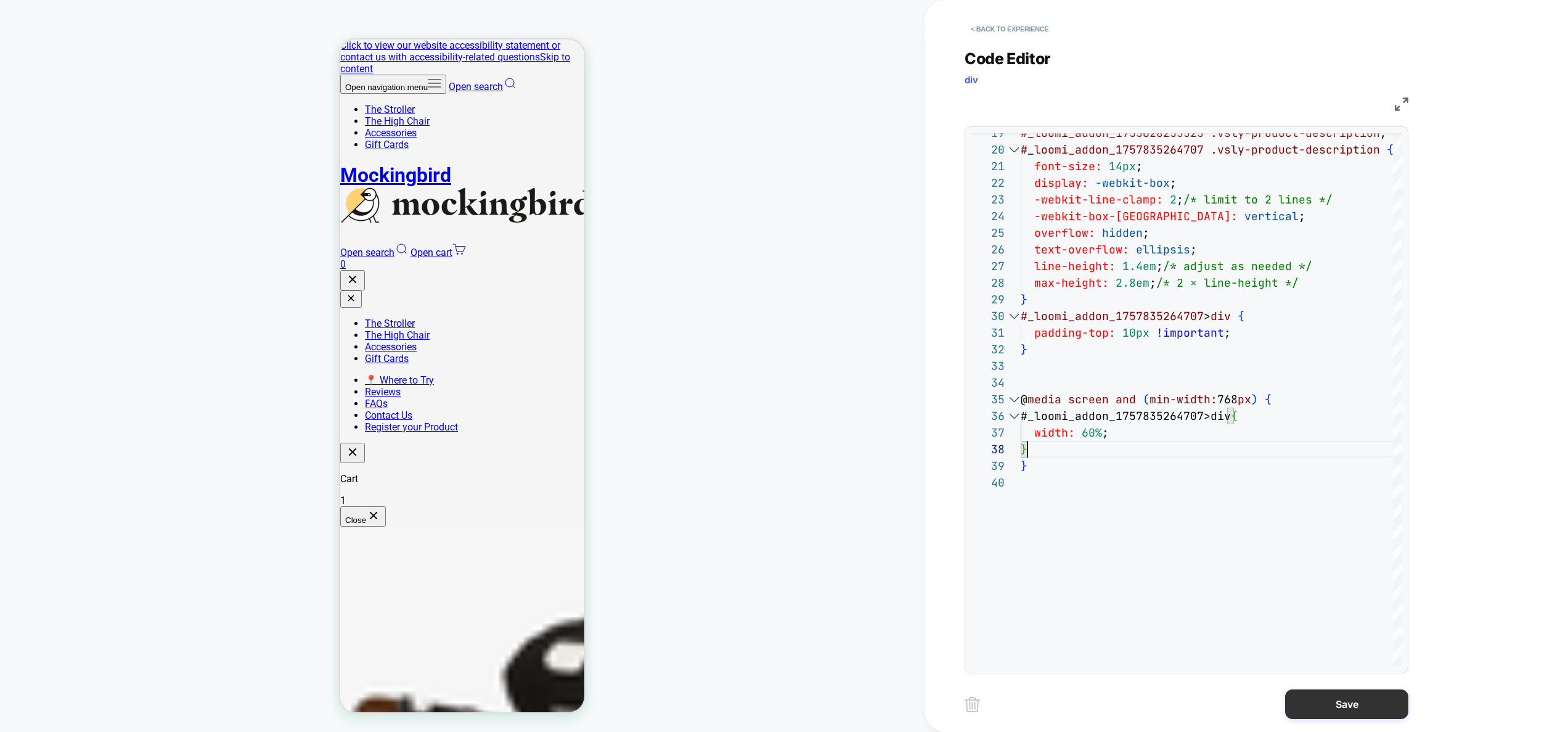
type textarea "**********"
click at [1365, 700] on button "Save" at bounding box center [1347, 704] width 123 height 30
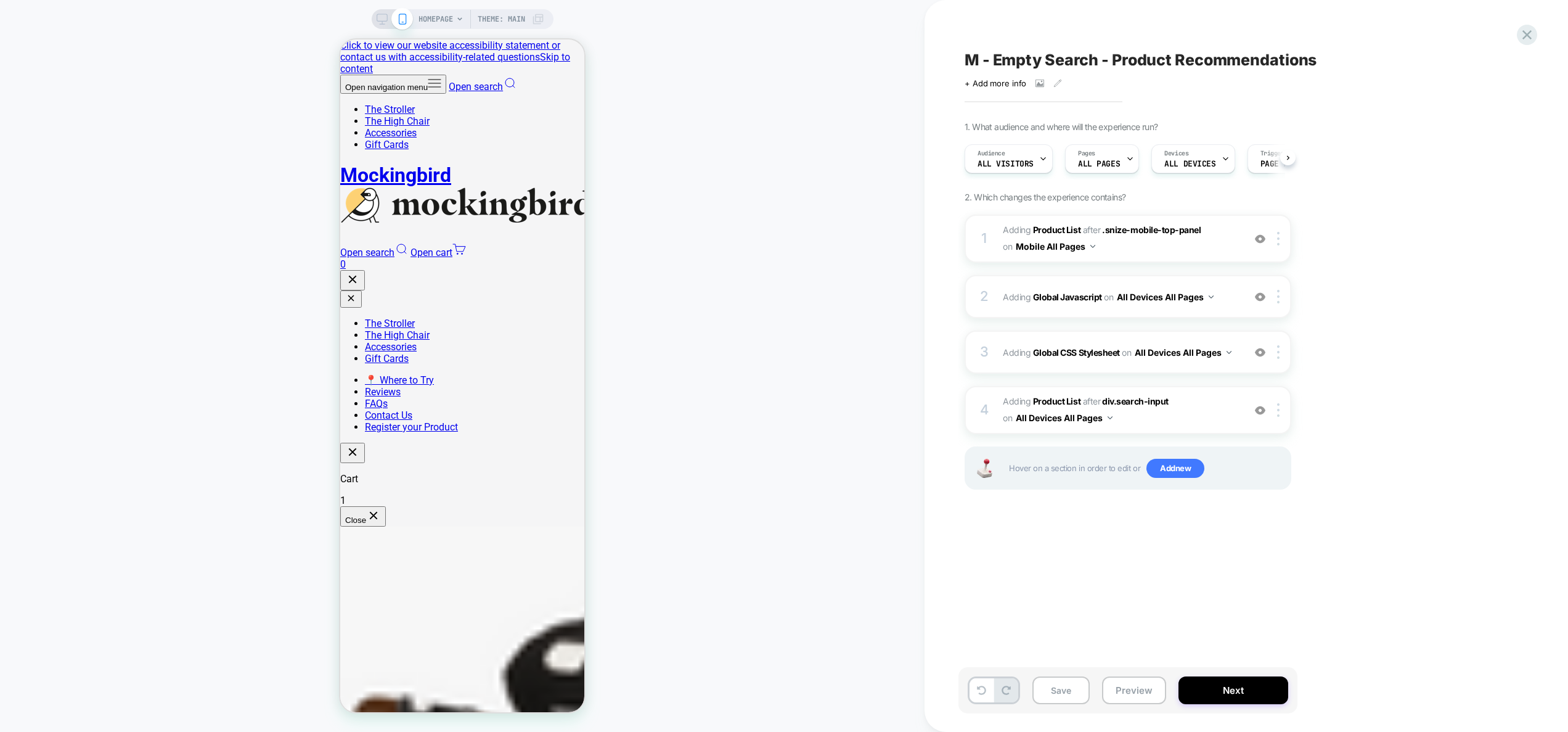
scroll to position [0, 1]
click at [1131, 687] on button "Preview" at bounding box center [1134, 690] width 64 height 28
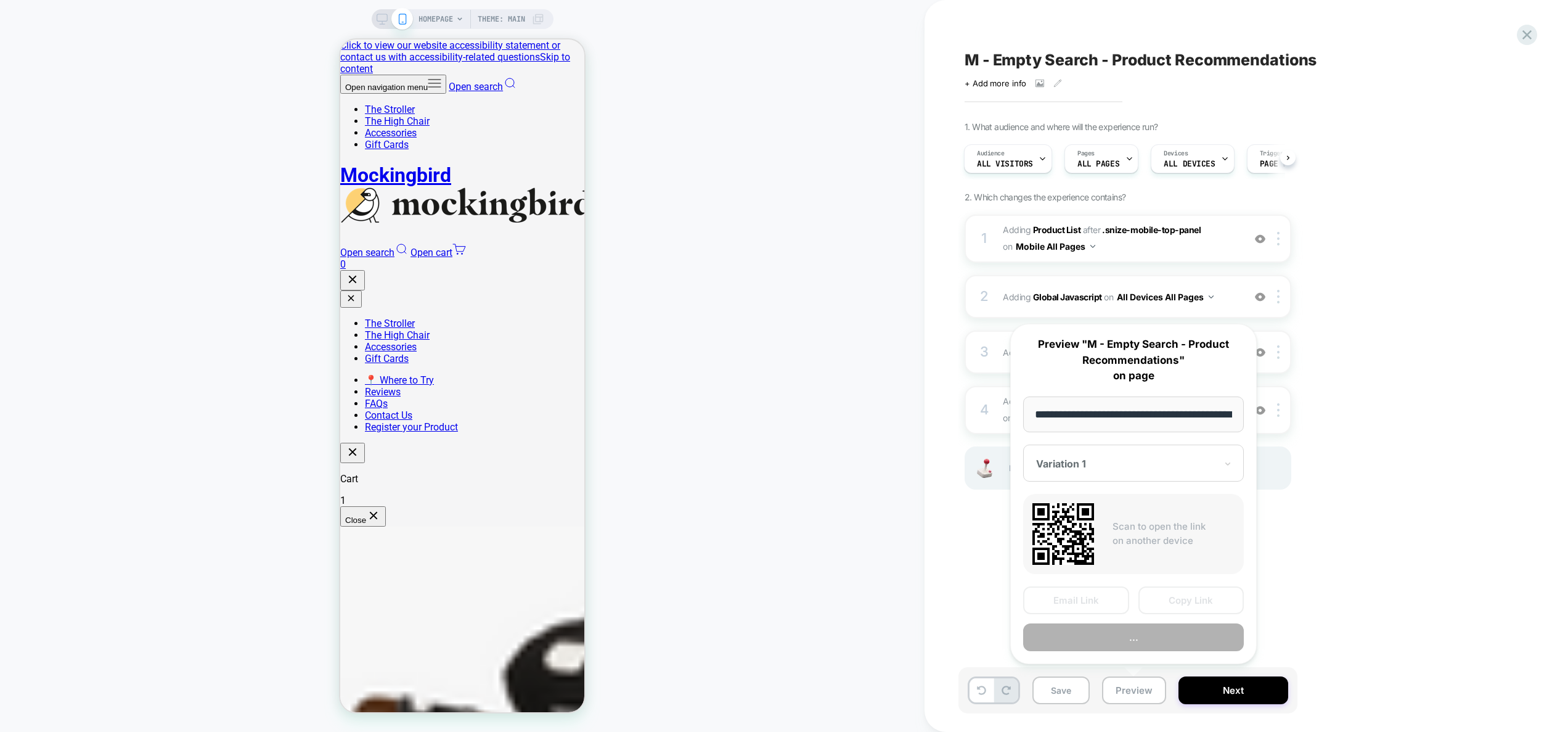
scroll to position [0, 50]
click at [1146, 632] on button "Preview" at bounding box center [1133, 638] width 221 height 28
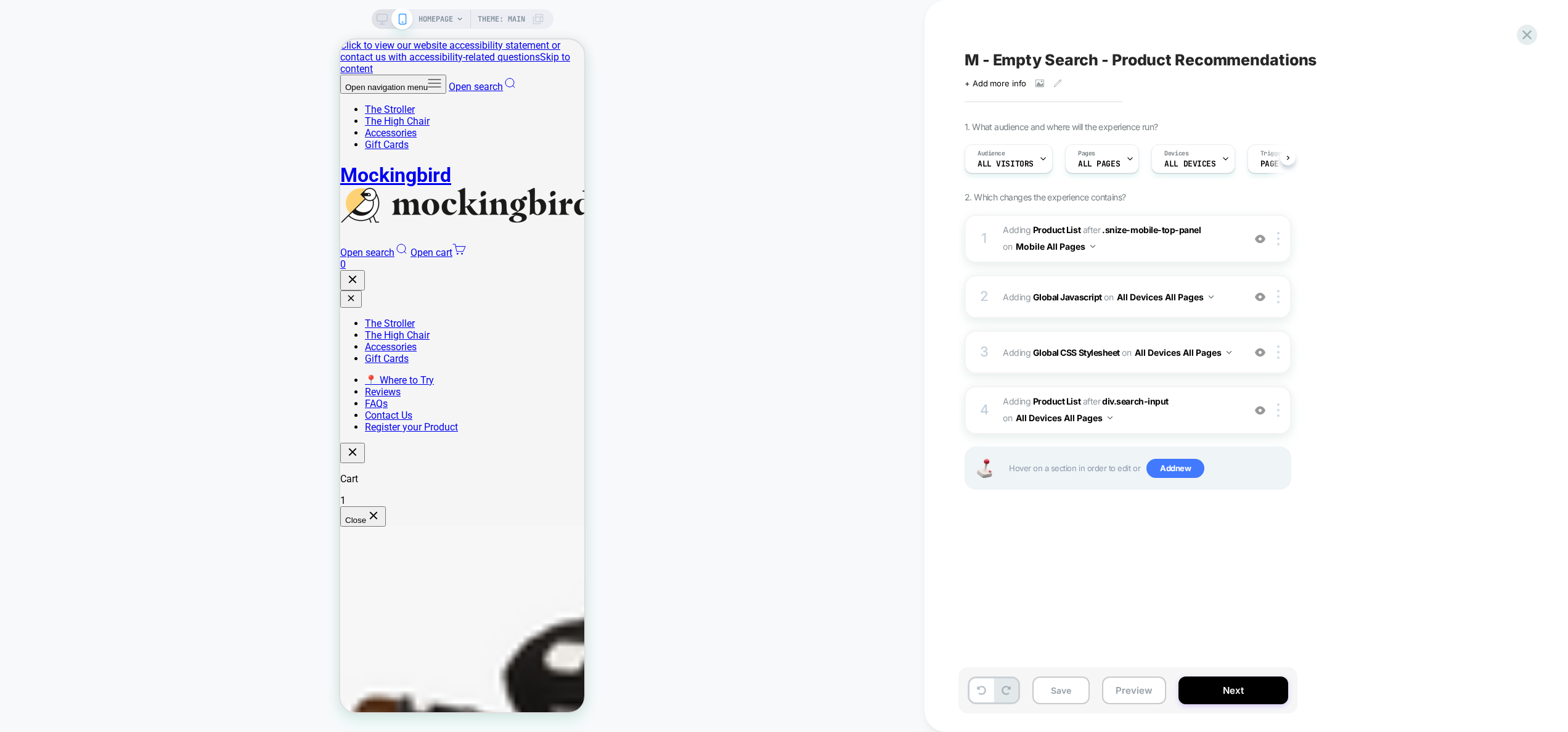
scroll to position [0, 1]
click at [1220, 307] on div "2 Adding Global Javascript on All Devices All Pages Add Before Add After Target…" at bounding box center [1128, 296] width 327 height 43
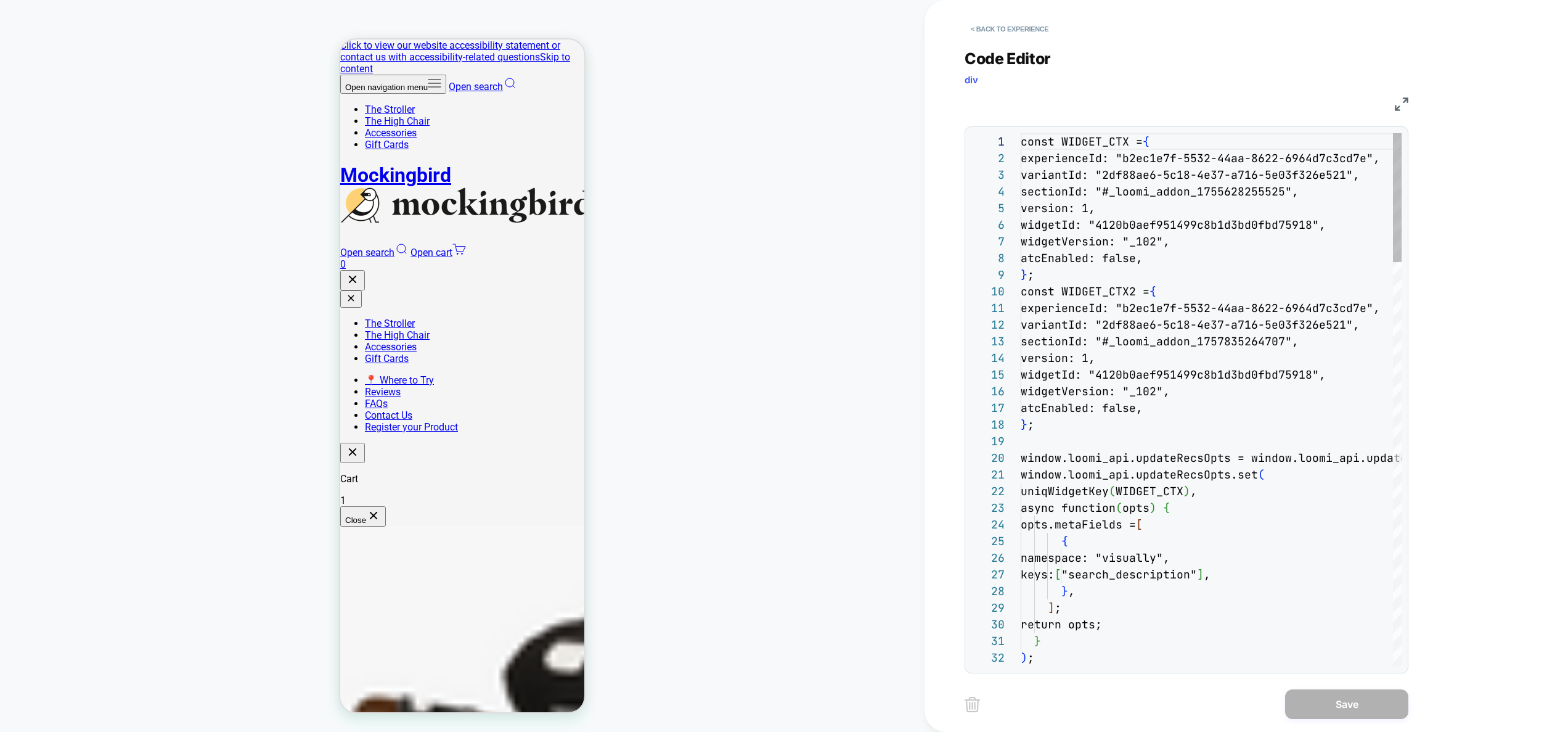
scroll to position [166, 0]
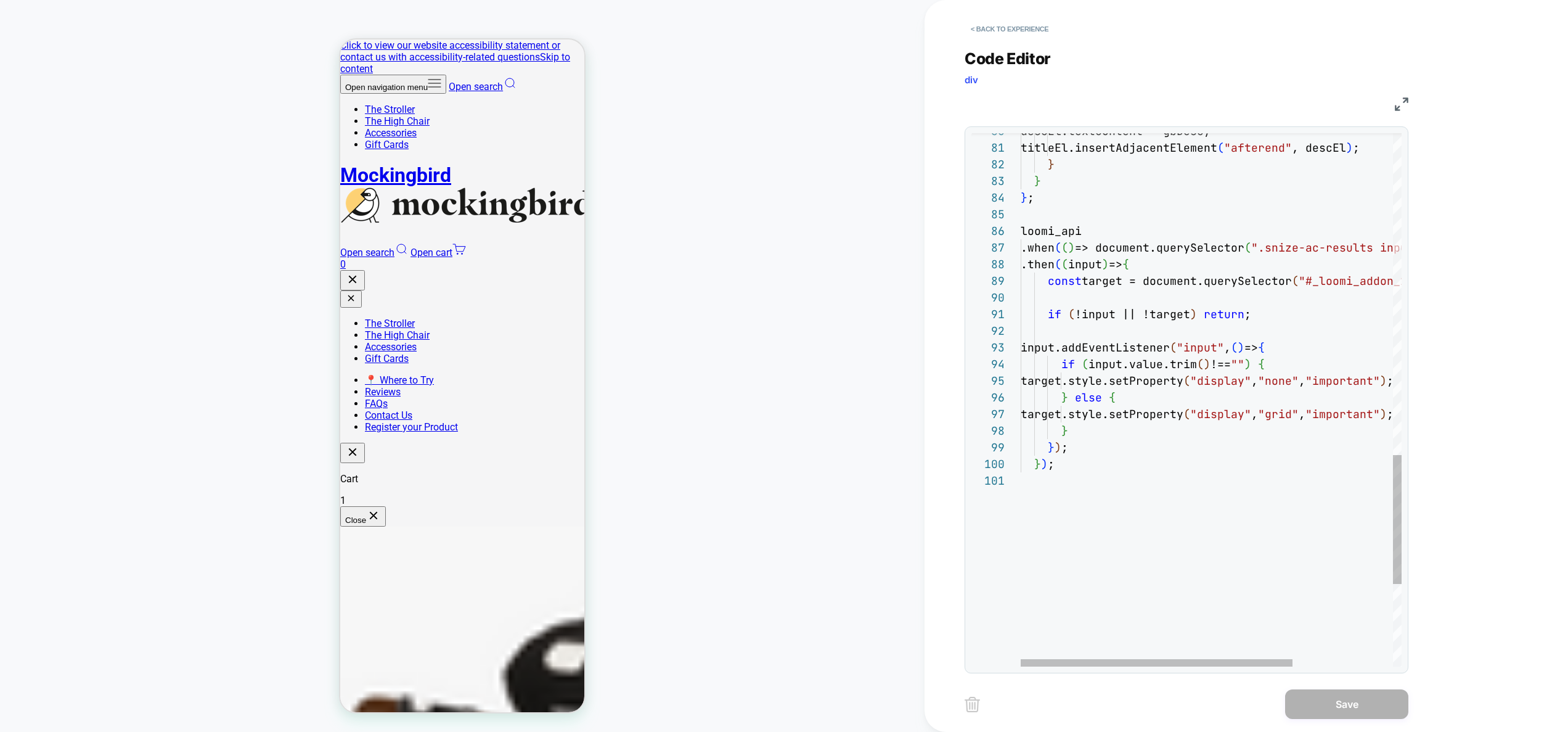
type textarea "**********"
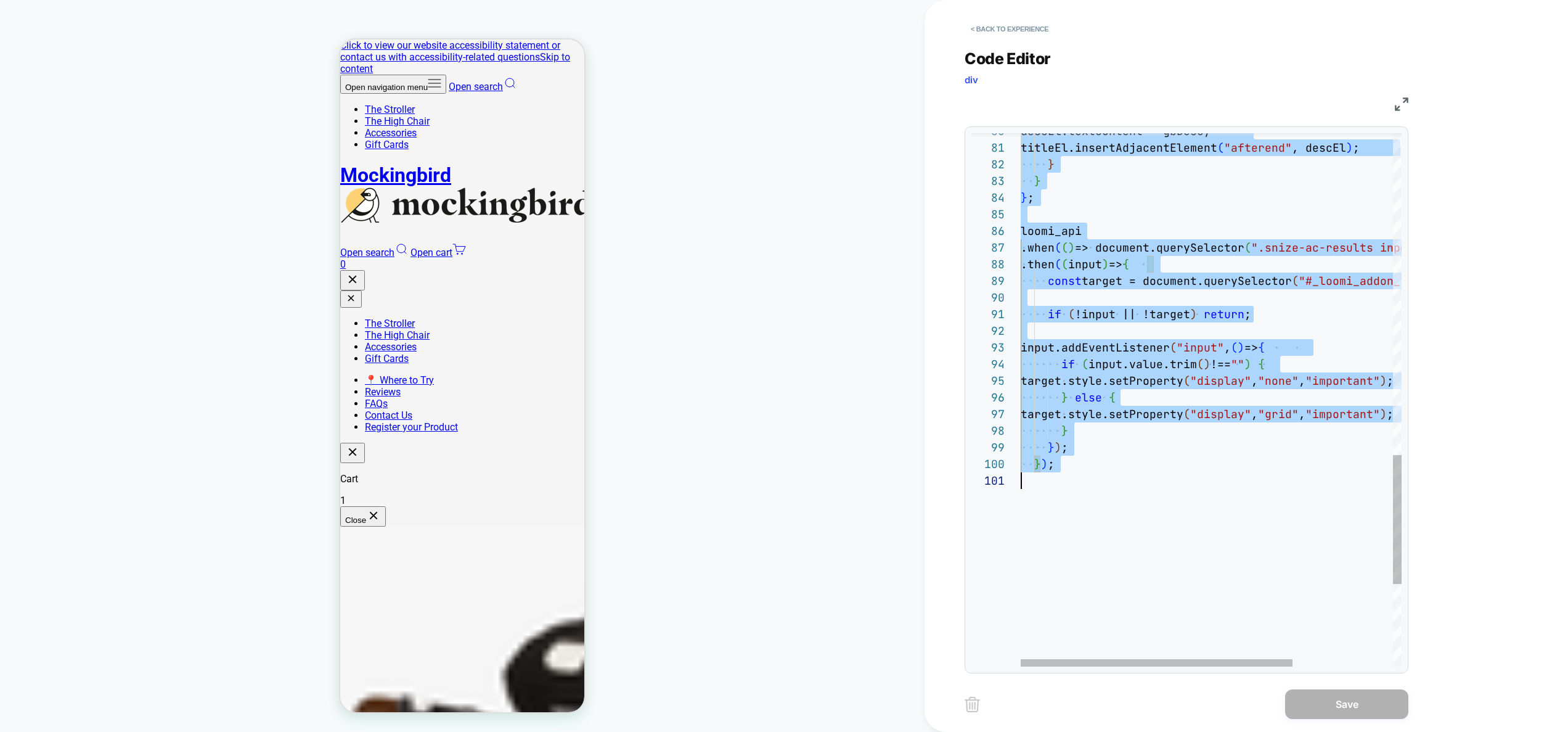
scroll to position [0, 0]
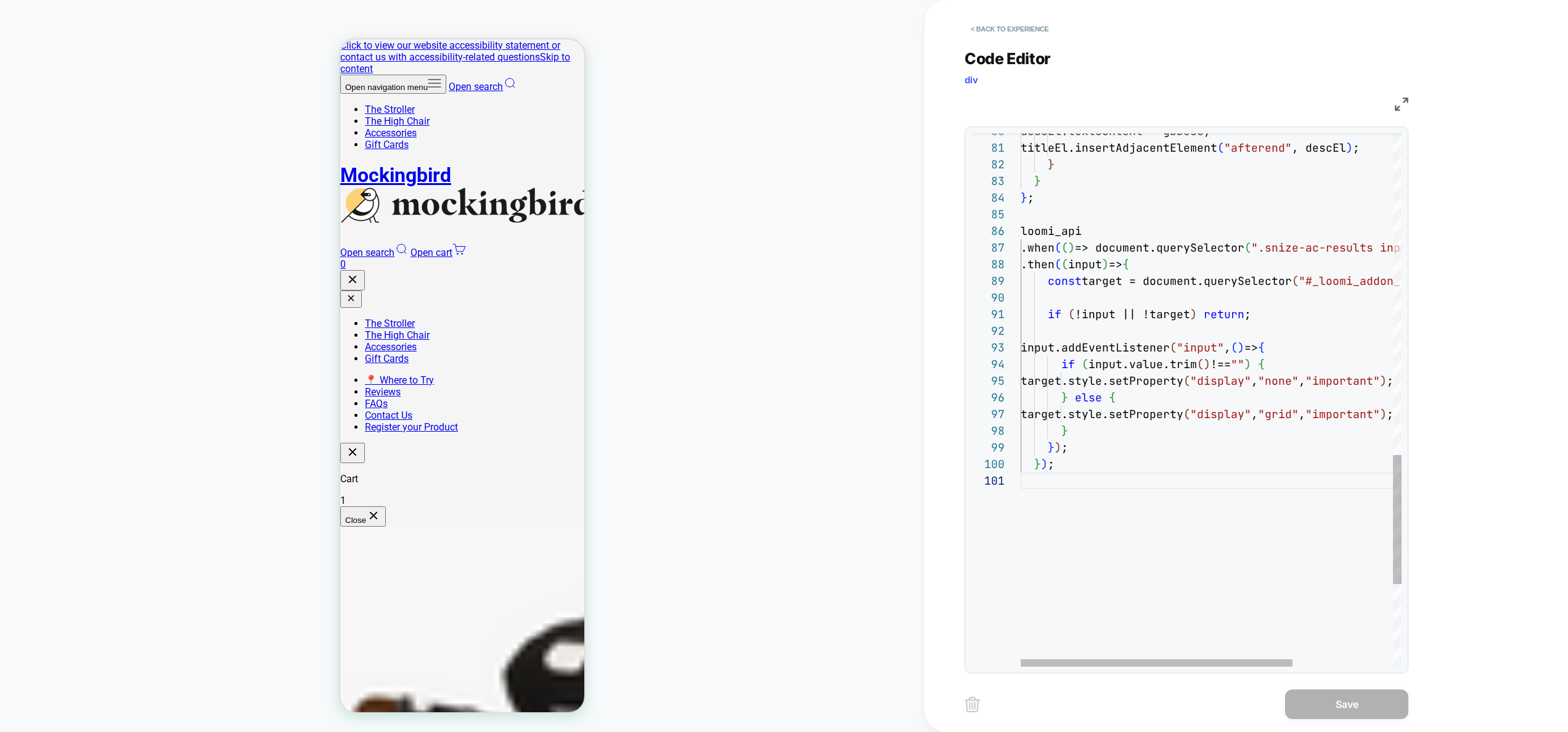
type textarea "**********"
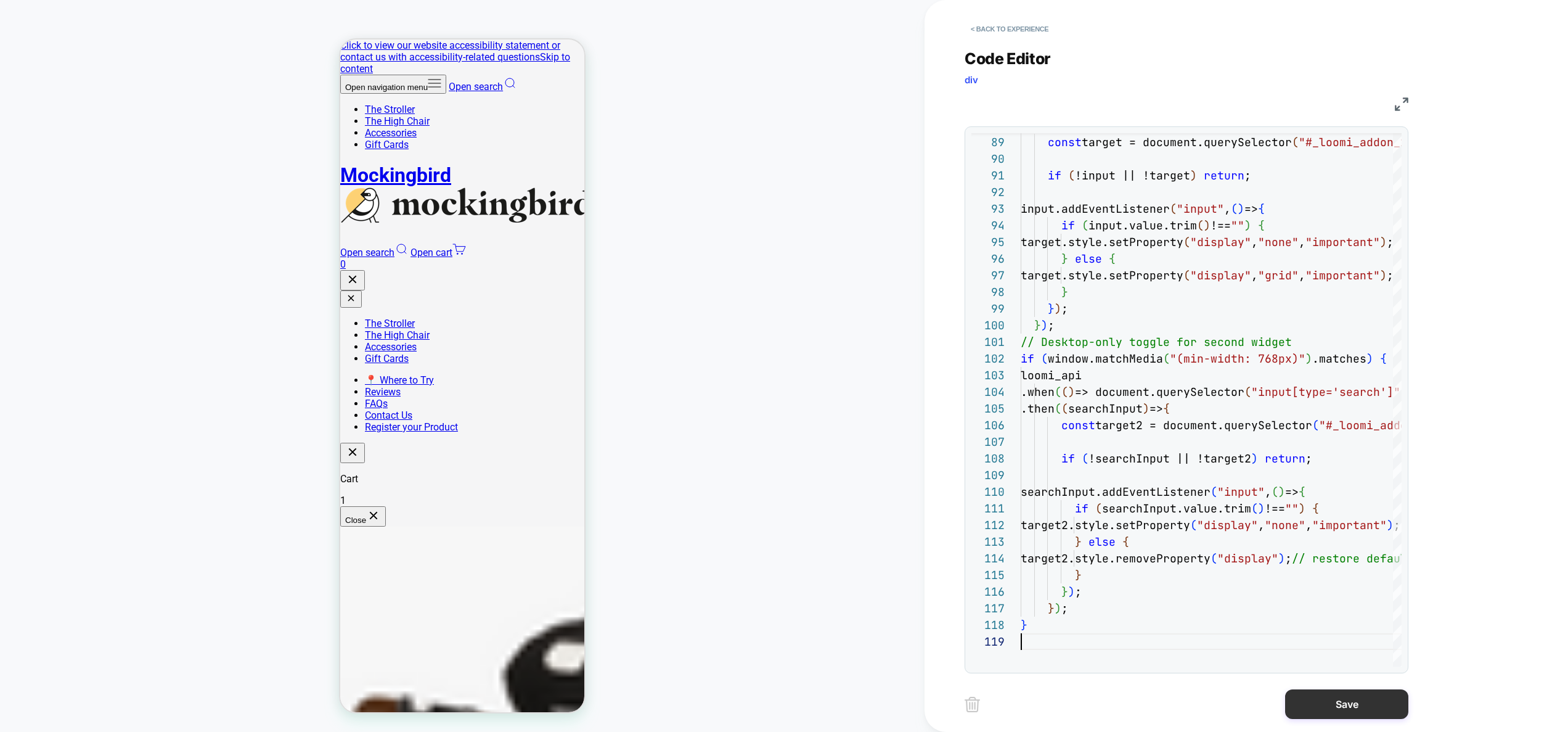
click at [1339, 706] on button "Save" at bounding box center [1347, 704] width 123 height 30
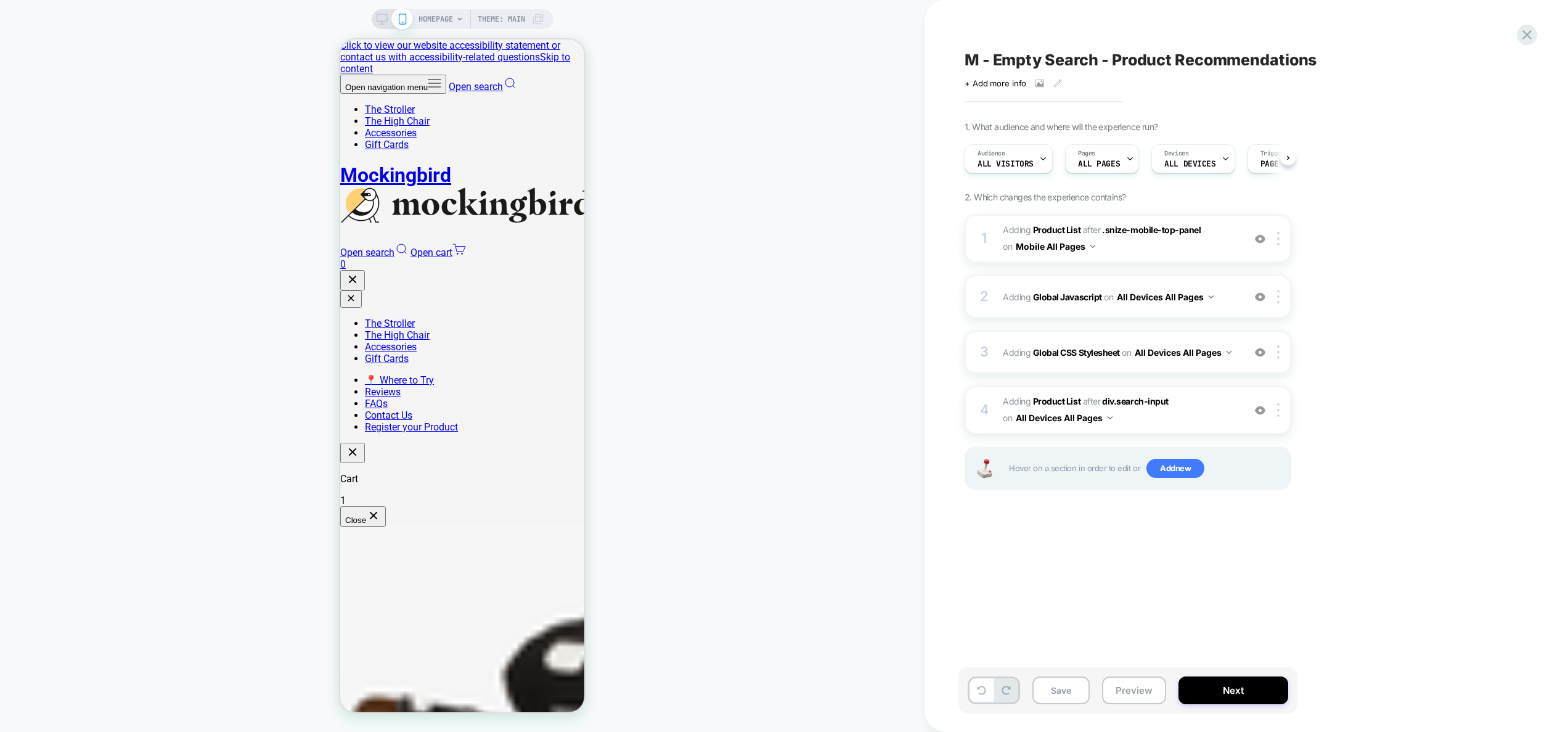
click at [1139, 692] on button "Preview" at bounding box center [1134, 690] width 64 height 28
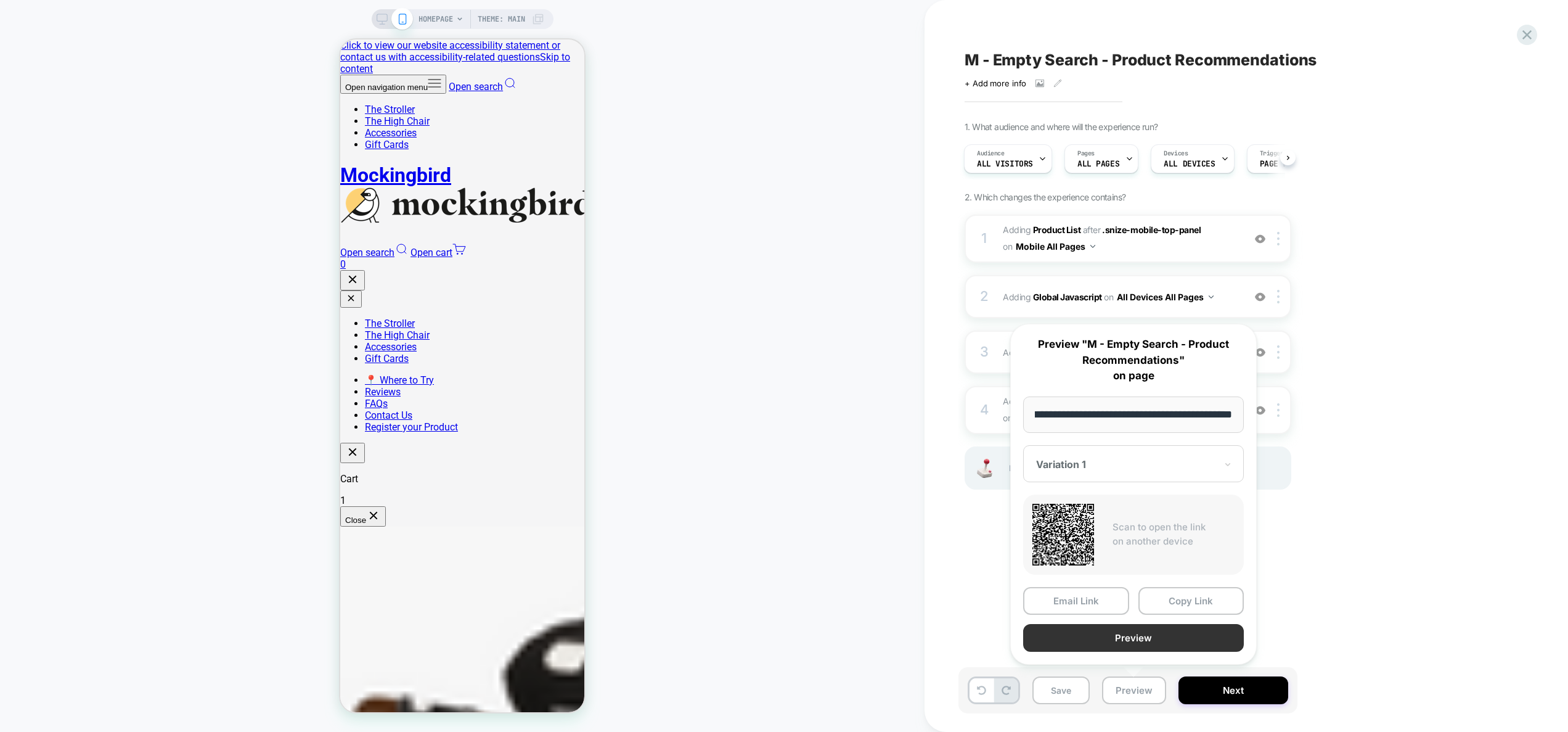
scroll to position [0, 0]
click at [1128, 634] on button "Preview" at bounding box center [1133, 638] width 221 height 28
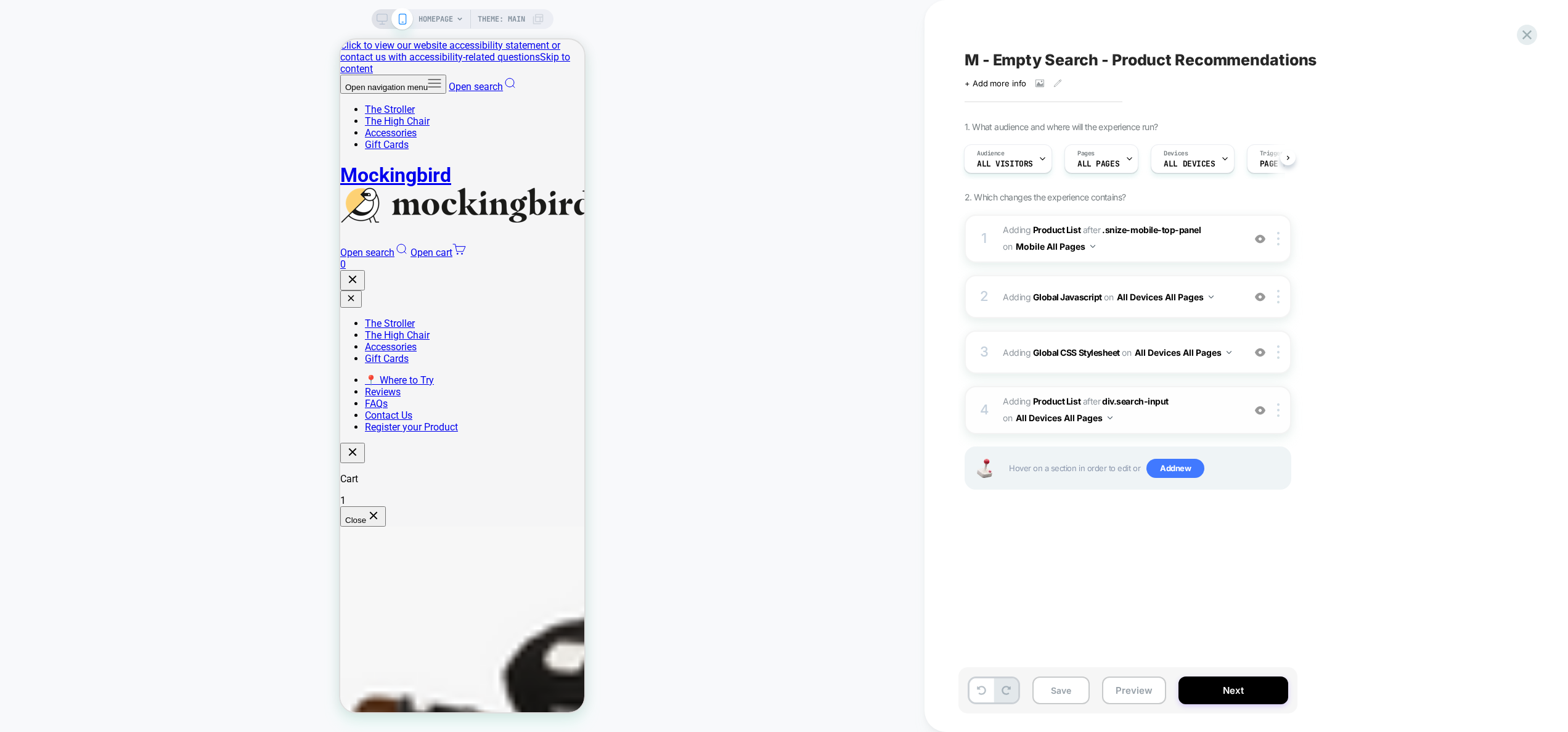
click at [1218, 426] on span "#_loomi_addon_1757835264707 Adding Product List AFTER div.search-input div.sear…" at bounding box center [1120, 410] width 235 height 33
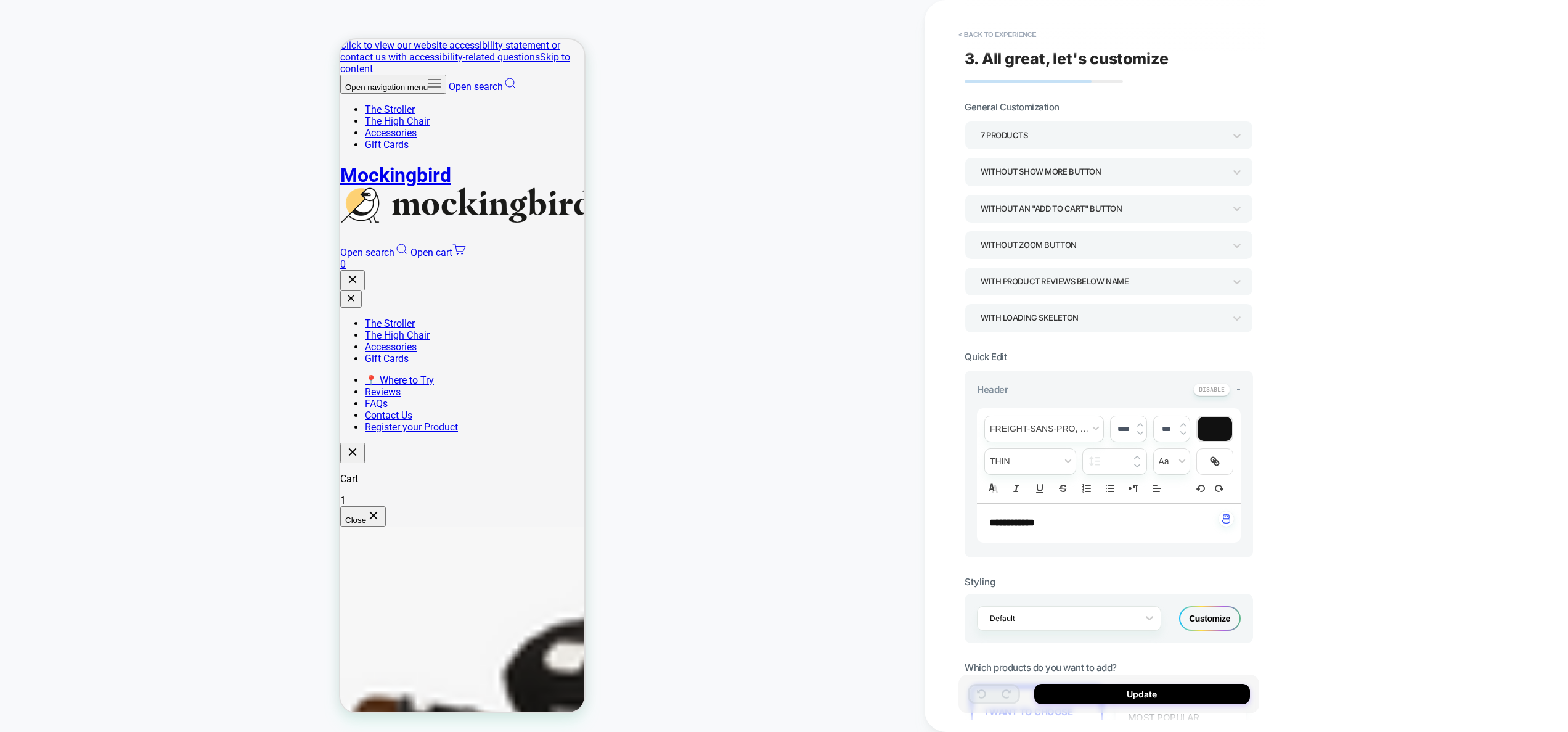
scroll to position [24, 0]
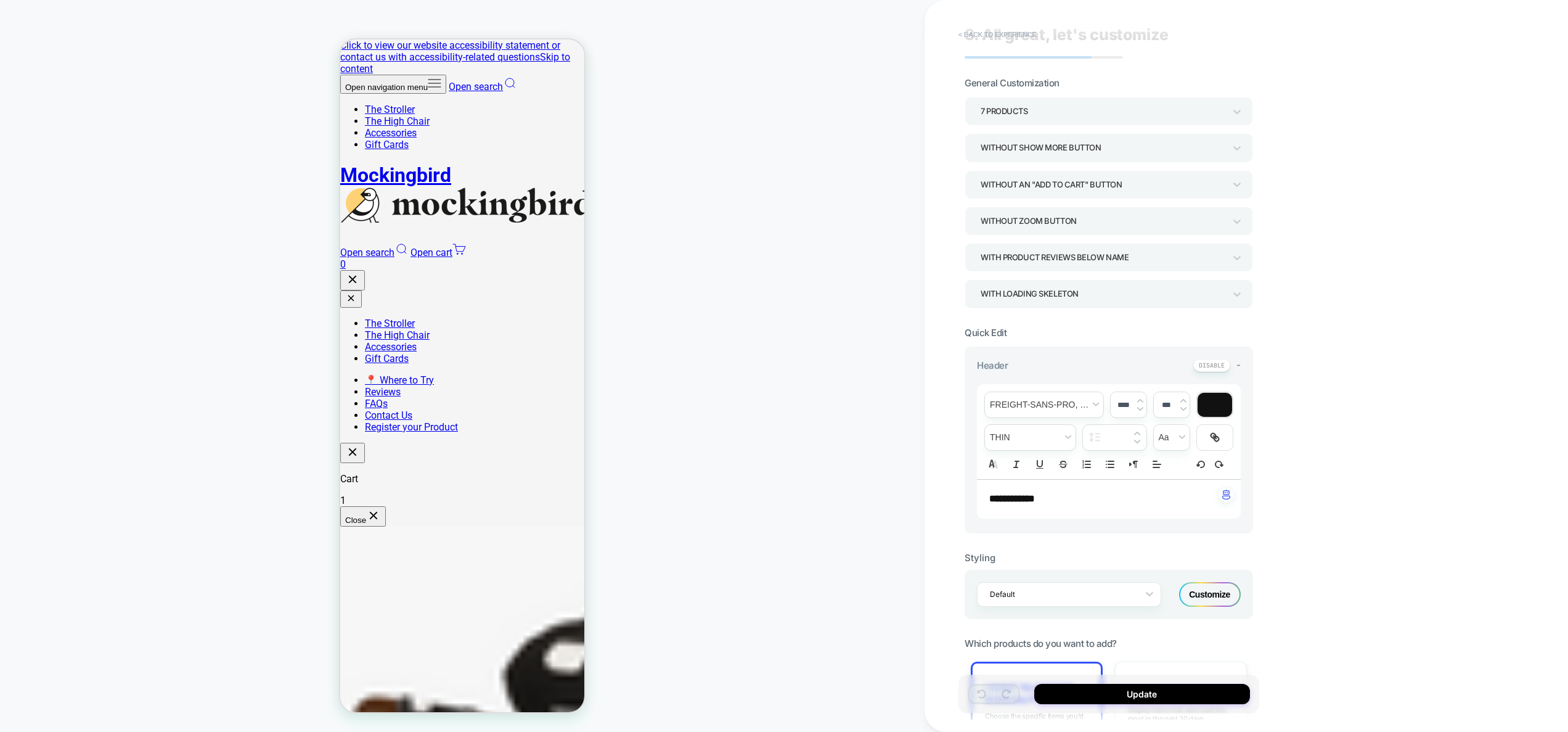
click at [992, 36] on button "< Back to experience" at bounding box center [997, 34] width 90 height 19
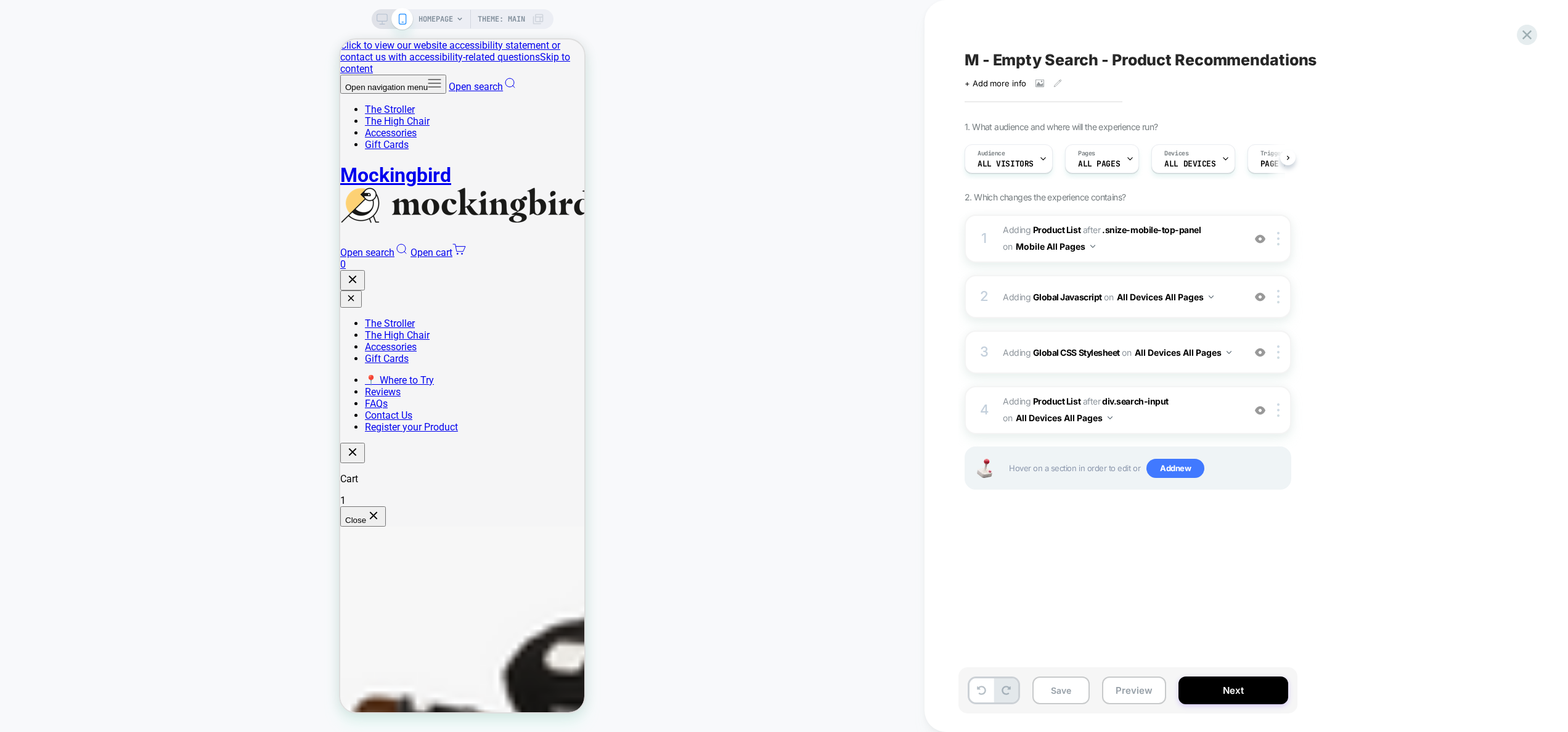
scroll to position [0, 1]
click at [1232, 363] on div "3 Adding Global CSS Stylesheet on All Devices All Pages Add Before Add After Ta…" at bounding box center [1128, 352] width 327 height 43
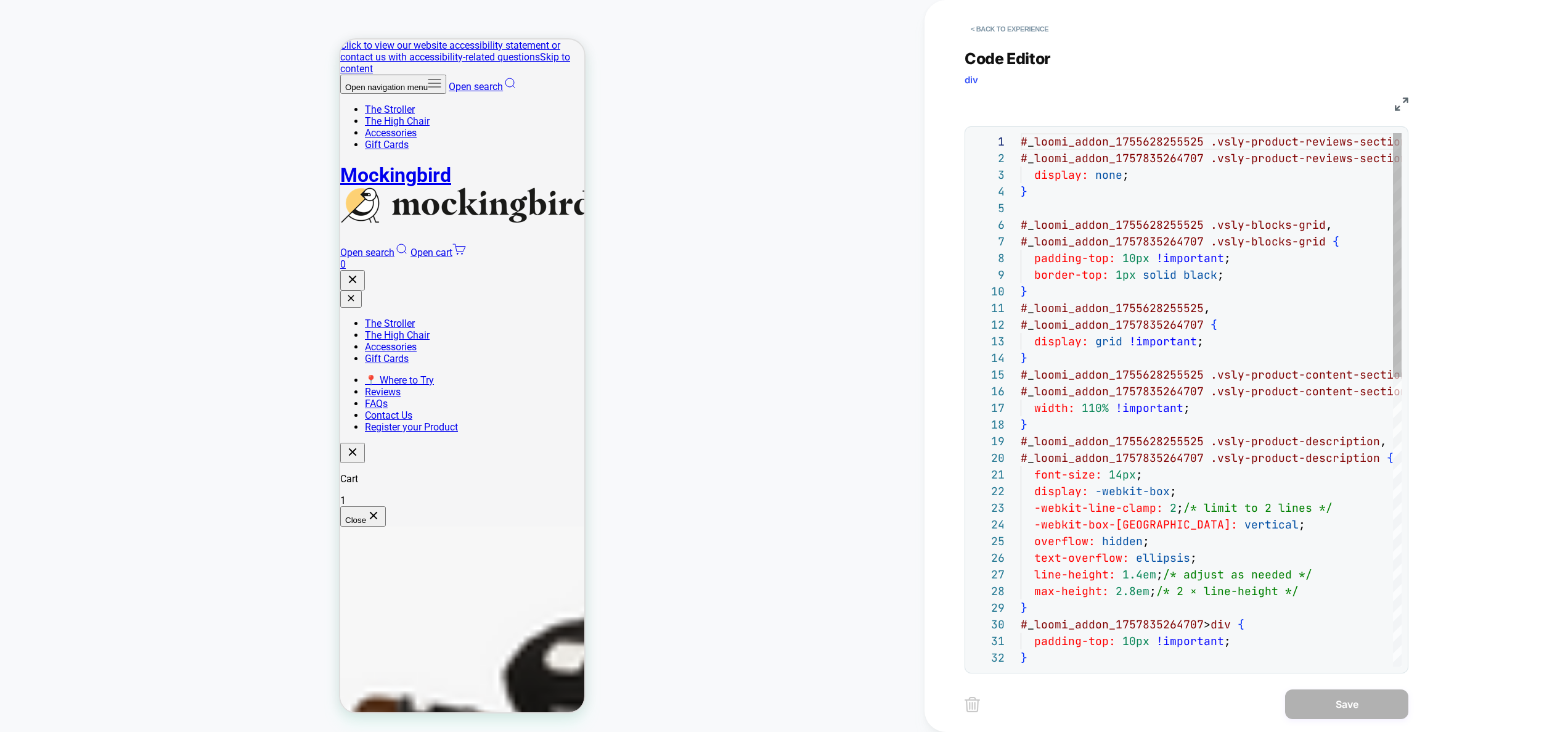
scroll to position [166, 0]
click at [1042, 34] on button "< Back to experience" at bounding box center [1009, 28] width 90 height 19
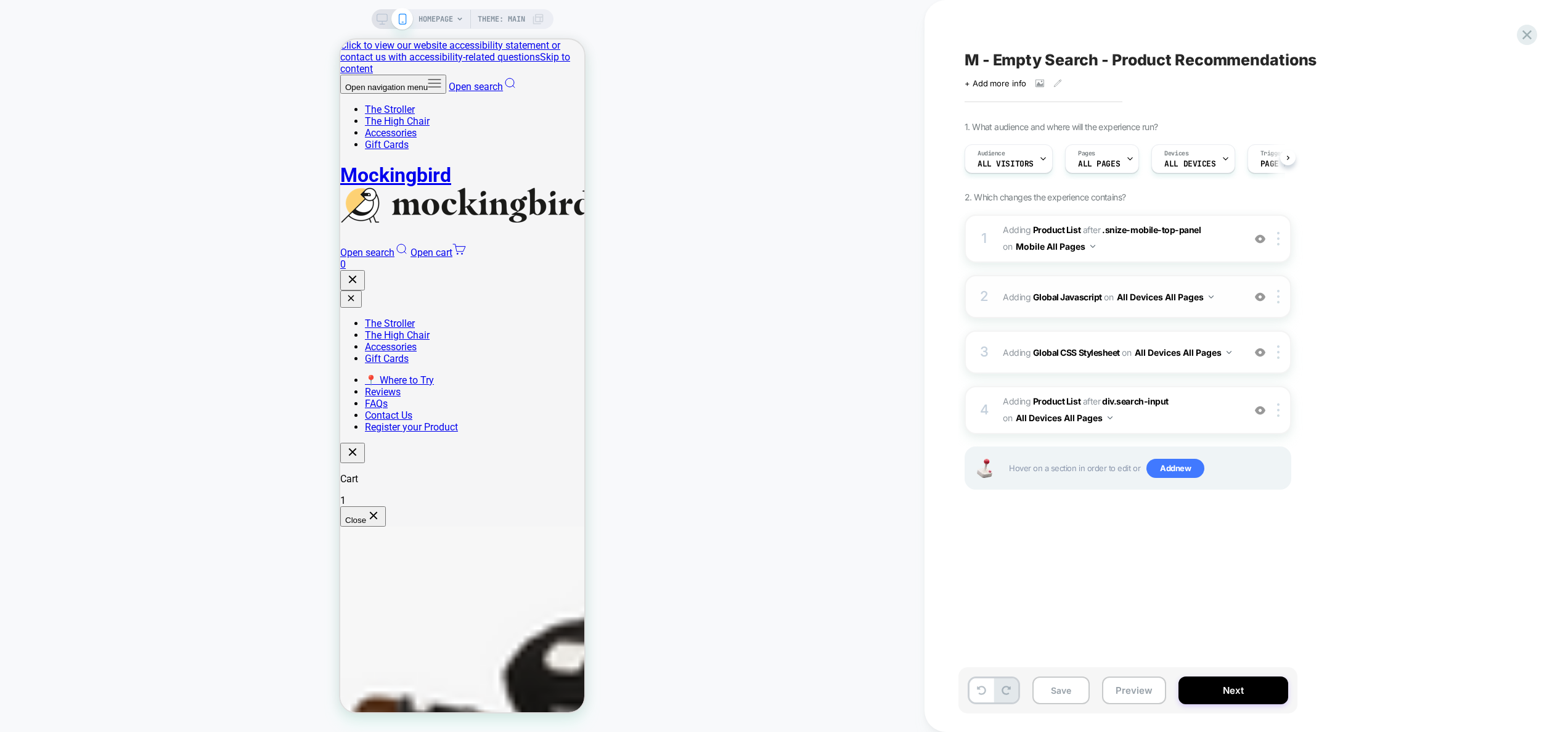
scroll to position [0, 1]
click at [1227, 308] on div "2 Adding Global Javascript on All Devices All Pages Add Before Add After Target…" at bounding box center [1128, 296] width 327 height 43
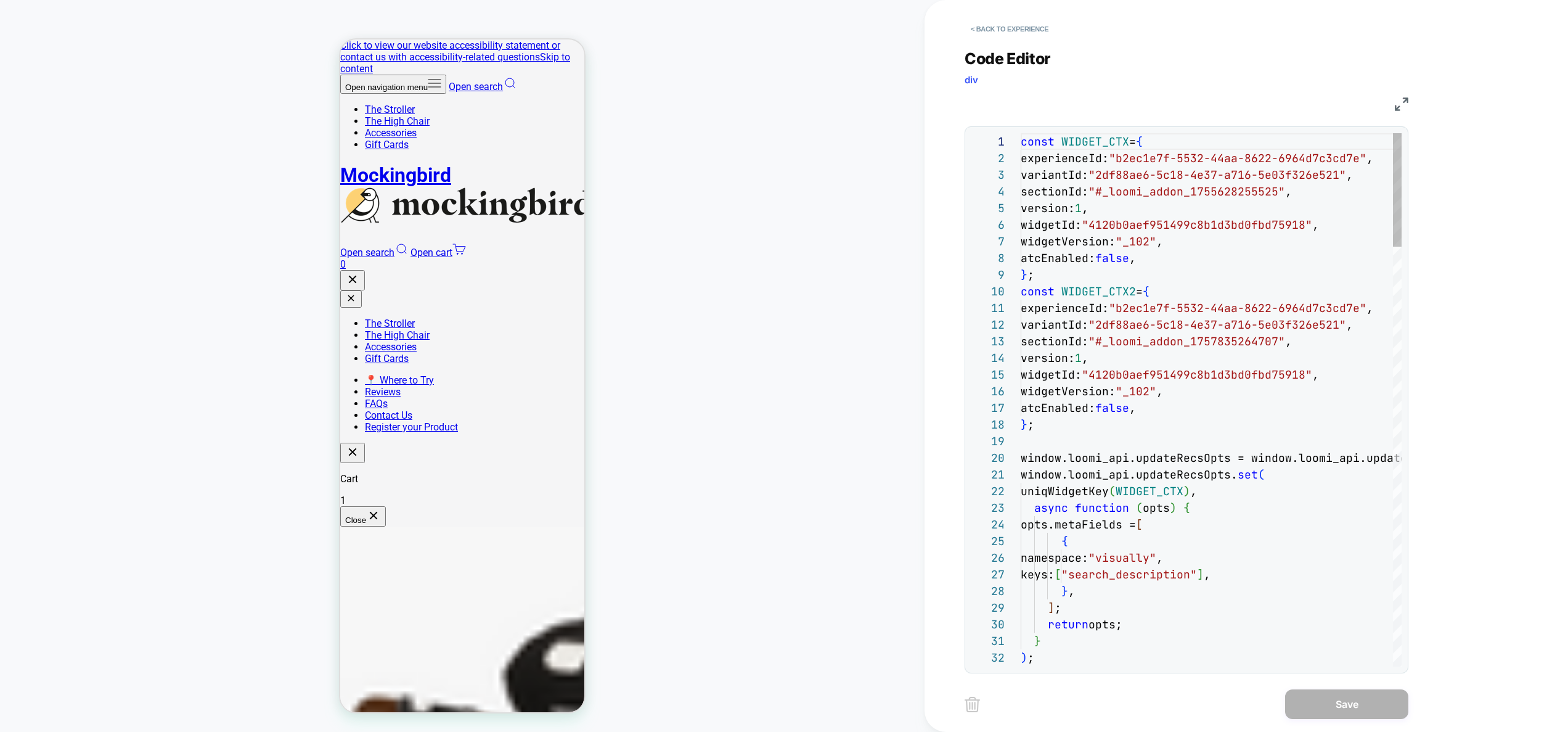
scroll to position [166, 0]
